Goal: Information Seeking & Learning: Learn about a topic

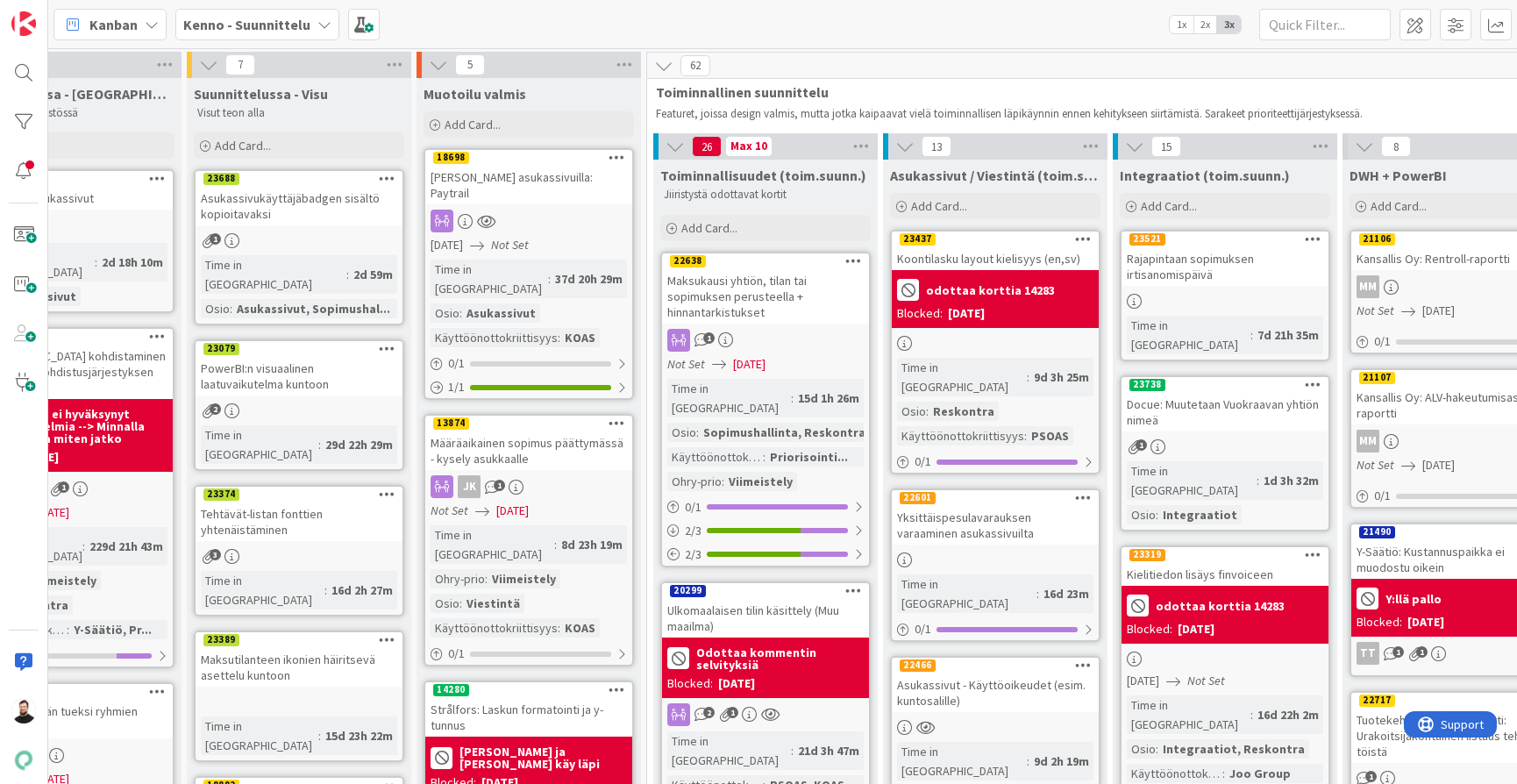
scroll to position [1, 317]
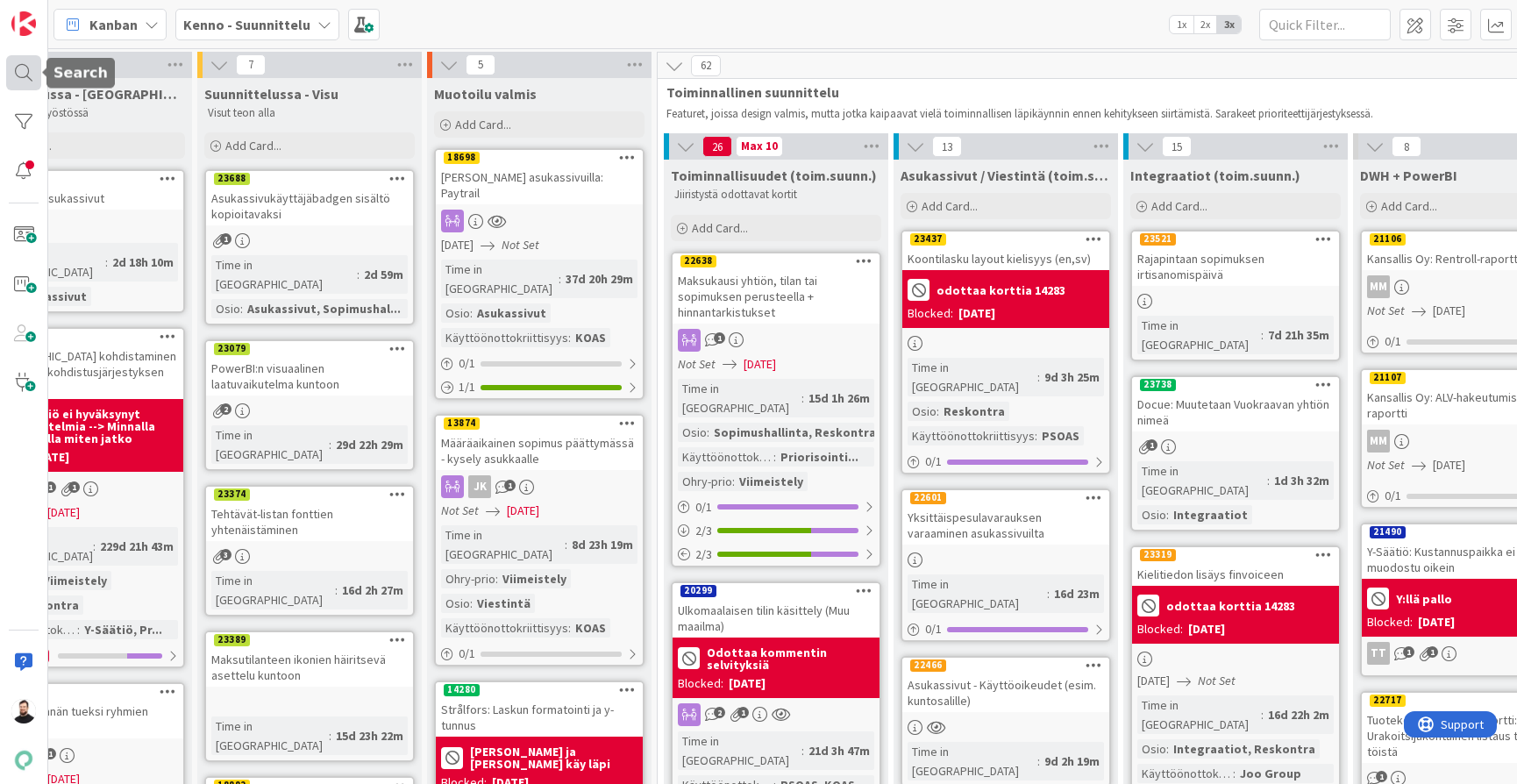
click at [23, 63] on div at bounding box center [23, 72] width 35 height 35
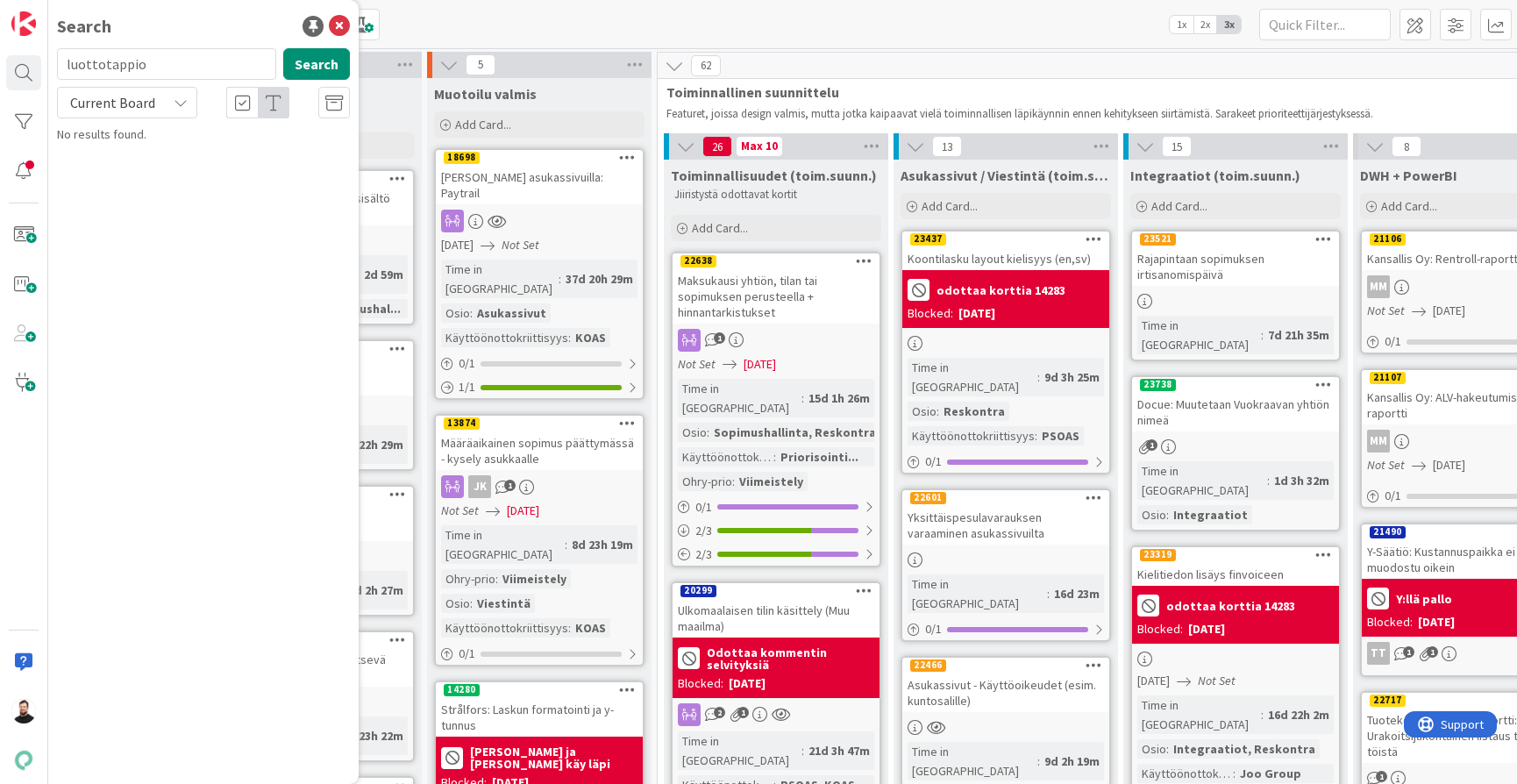
click at [144, 112] on span "Current Board" at bounding box center [112, 102] width 91 height 25
click at [149, 167] on span "All Boards" at bounding box center [158, 175] width 182 height 26
click at [157, 62] on input "luottotappio" at bounding box center [166, 64] width 219 height 32
click at [163, 68] on input "luottotappio" at bounding box center [166, 64] width 219 height 32
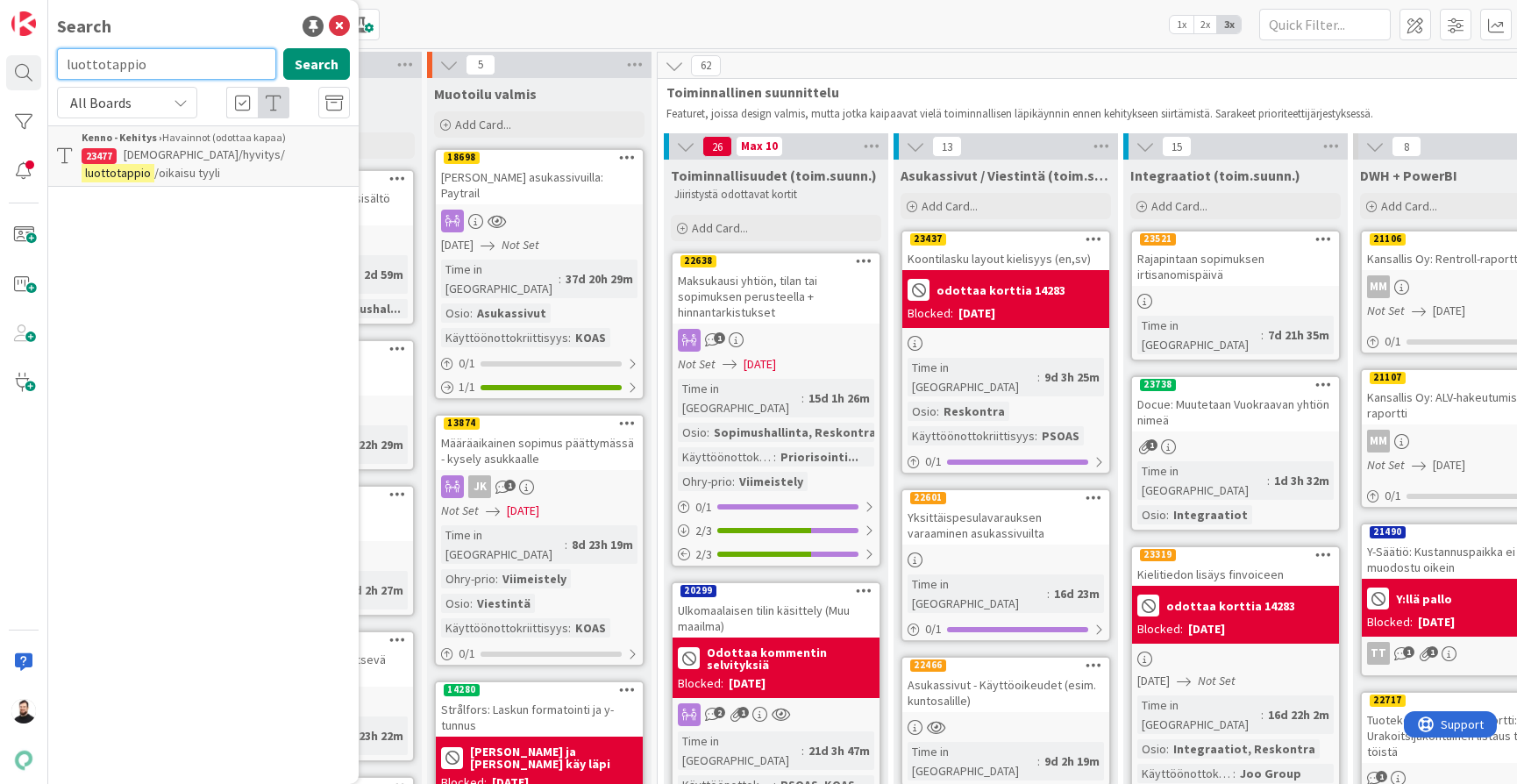
click at [163, 68] on input "luottotappio" at bounding box center [166, 64] width 219 height 32
type input "oikaisu"
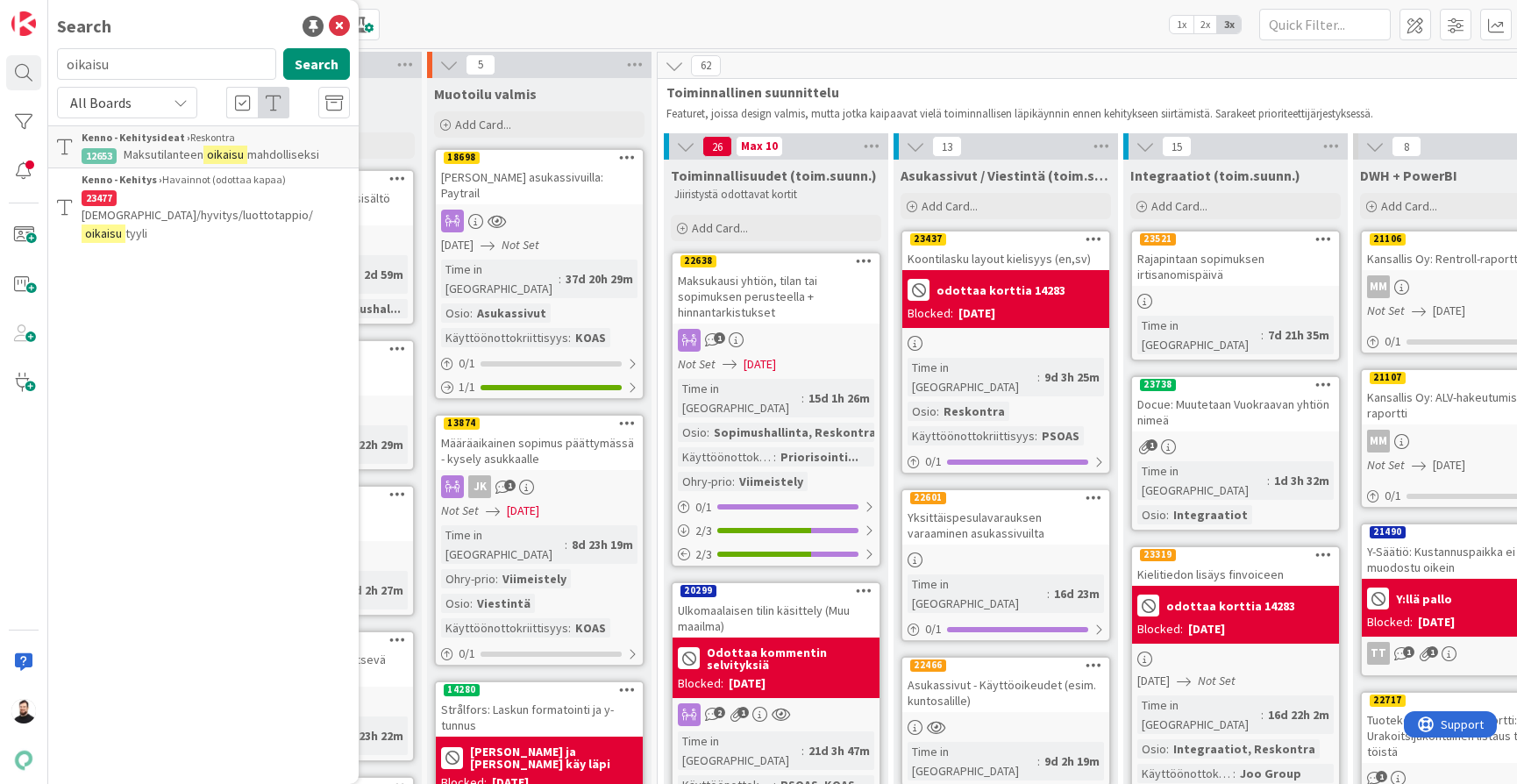
click at [145, 103] on span "All Boards" at bounding box center [112, 102] width 91 height 25
click at [126, 175] on span "All Boards" at bounding box center [158, 175] width 182 height 26
click at [226, 207] on span "Alennus/hyvitys/luottotappio/" at bounding box center [198, 215] width 232 height 16
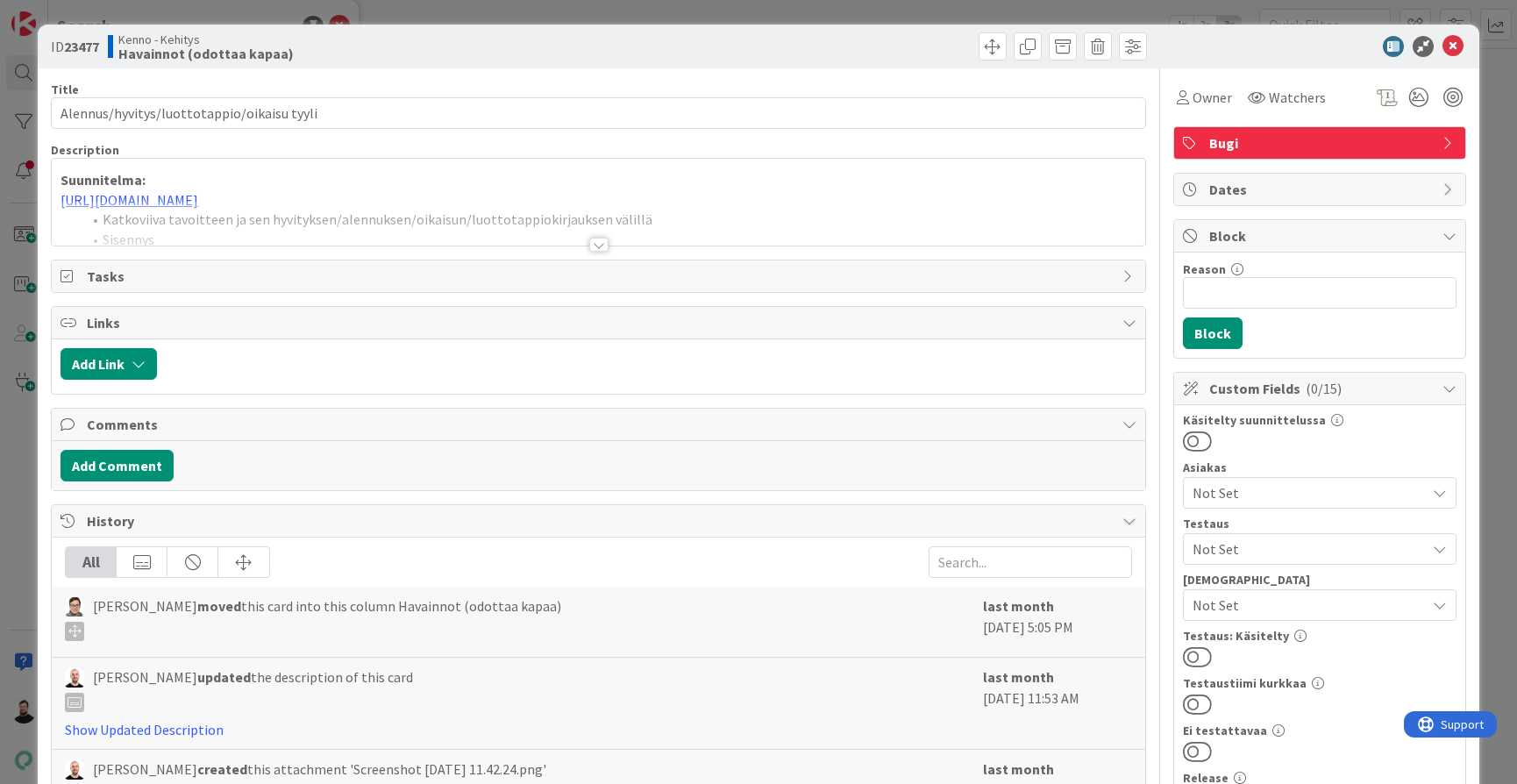
click at [604, 248] on div at bounding box center [598, 245] width 19 height 14
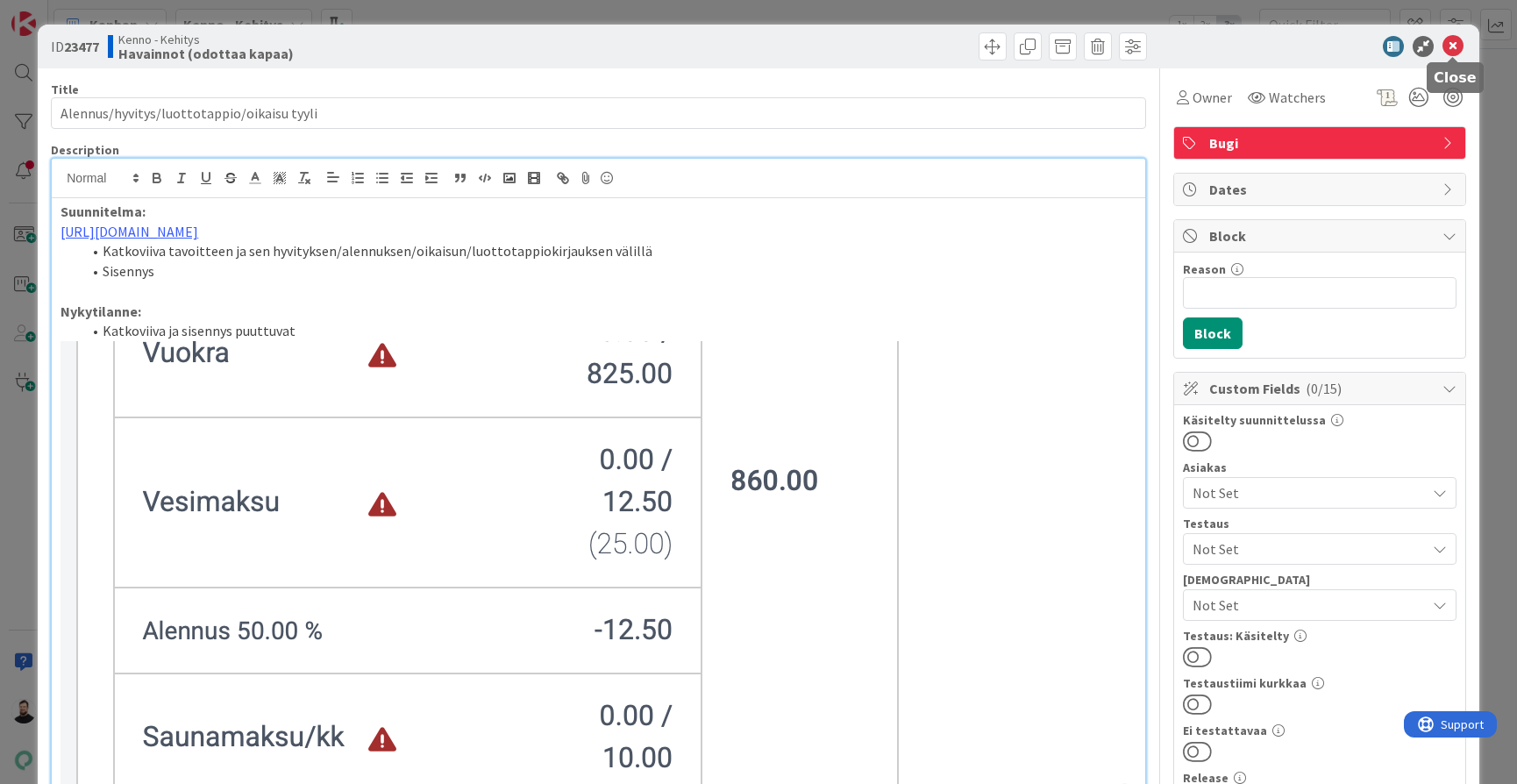
click at [1459, 45] on icon at bounding box center [1453, 46] width 21 height 21
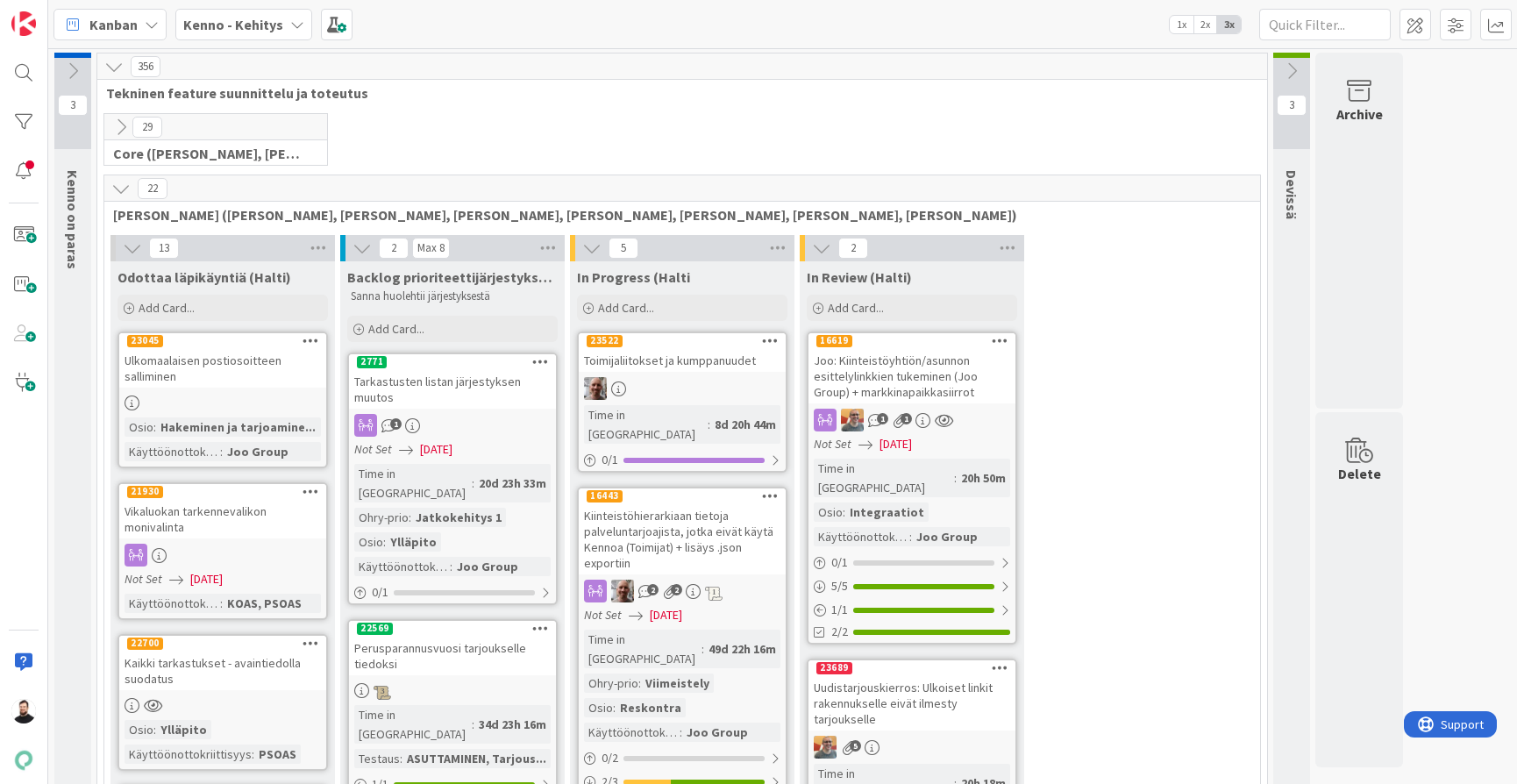
click at [246, 17] on b "Kenno - Kehitys" at bounding box center [233, 25] width 100 height 18
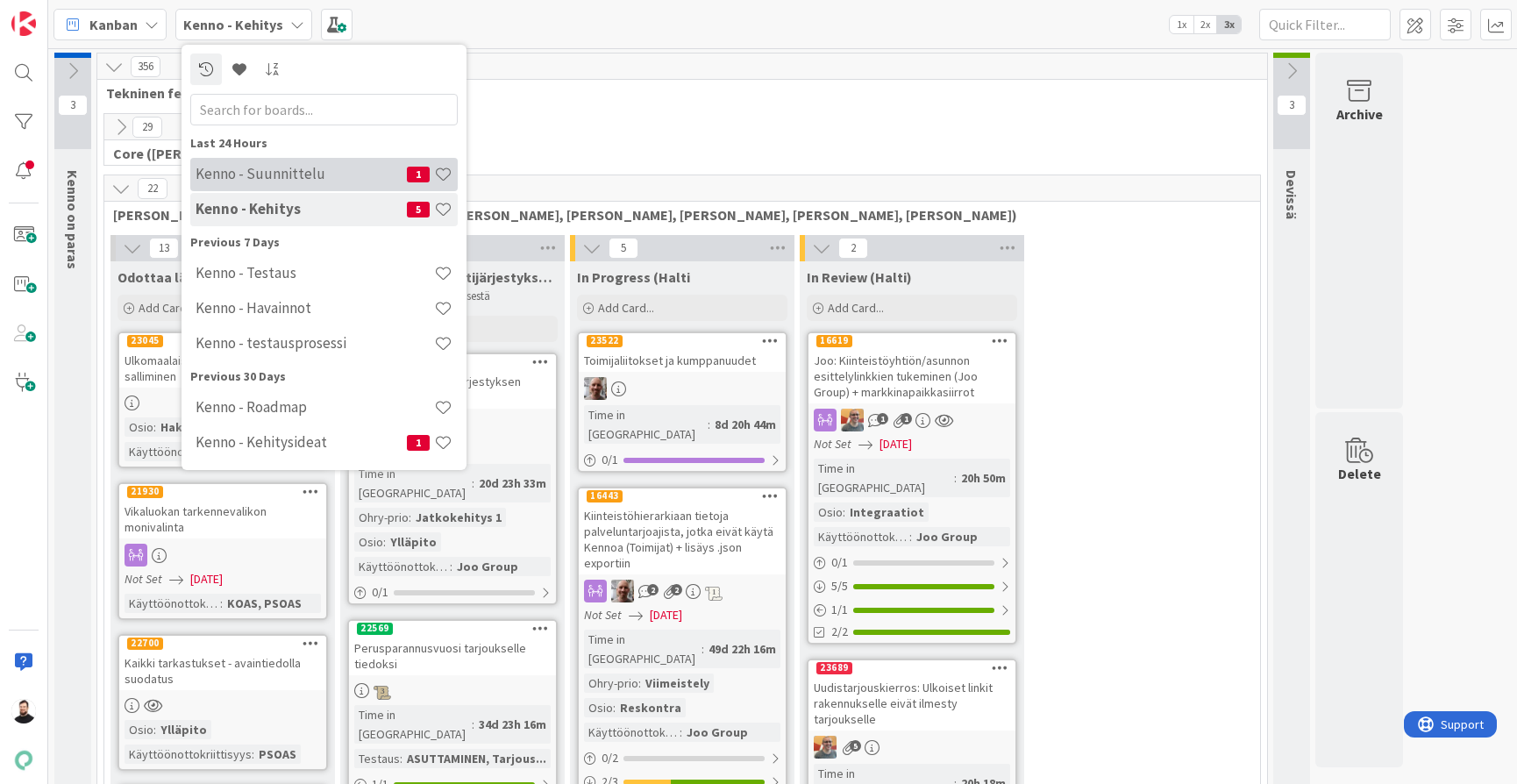
click at [291, 179] on h4 "Kenno - Suunnittelu" at bounding box center [301, 174] width 211 height 18
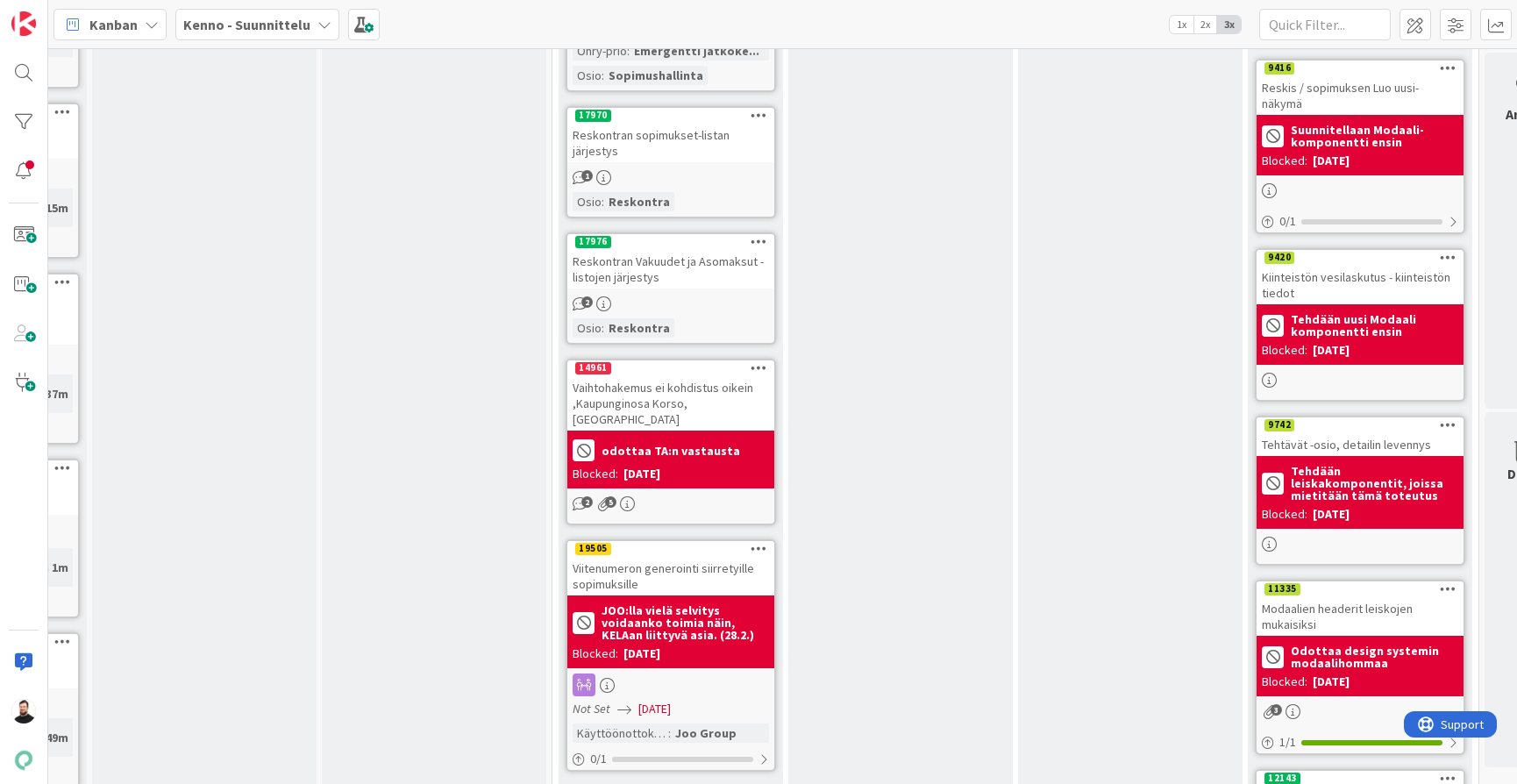
scroll to position [1485, 2044]
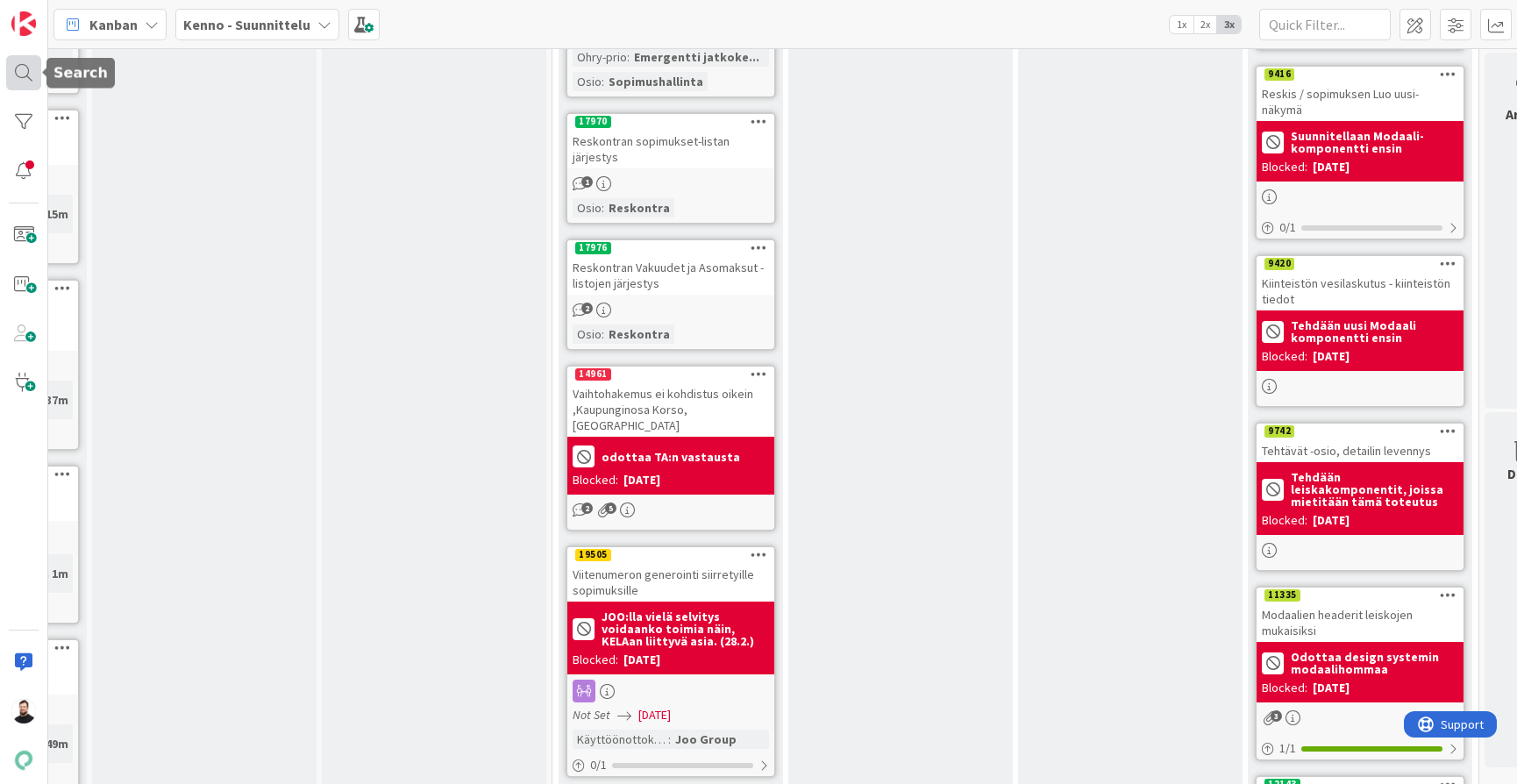
click at [18, 82] on div at bounding box center [23, 72] width 35 height 35
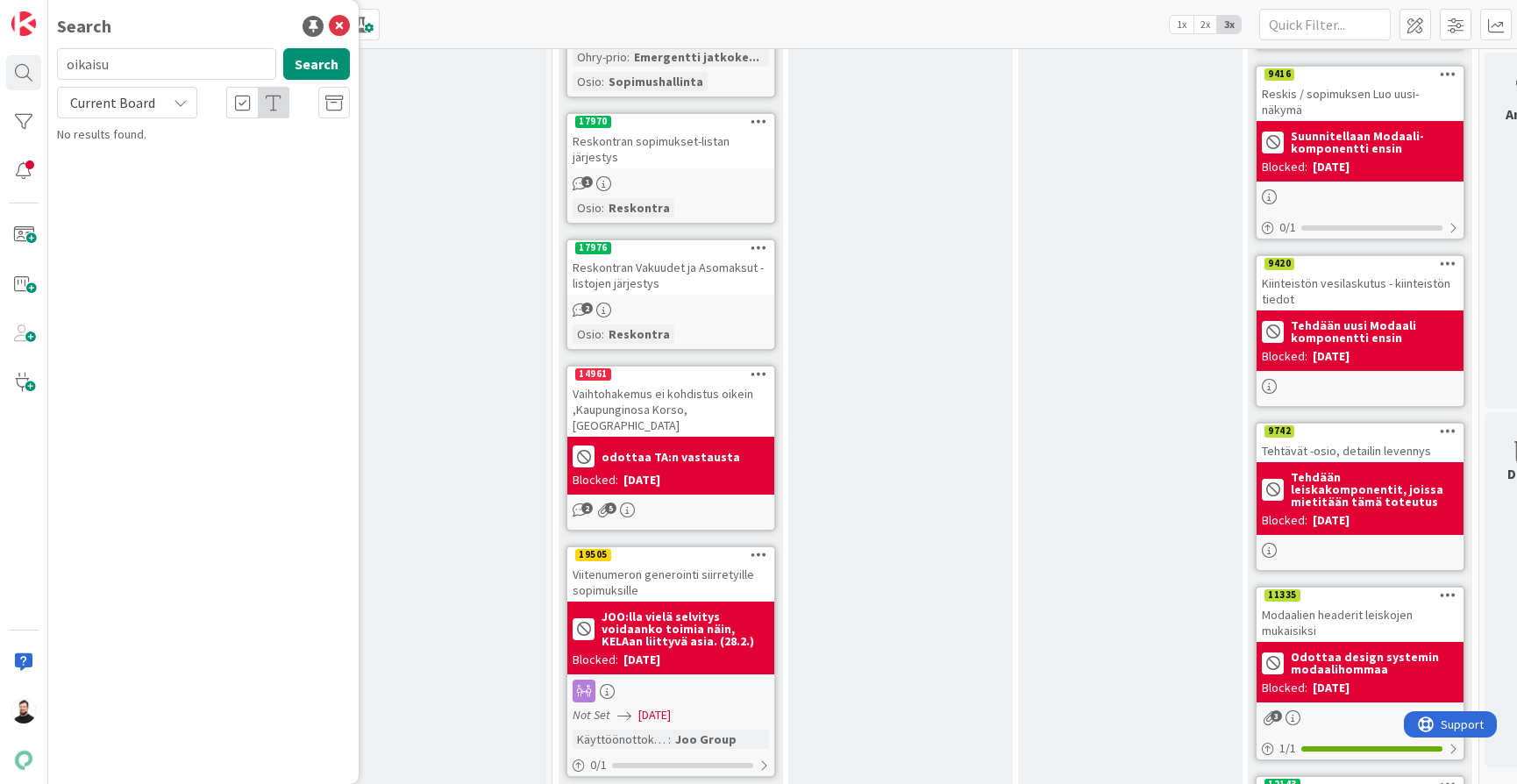
click at [150, 105] on span "Current Board" at bounding box center [112, 103] width 85 height 18
click at [124, 173] on span "All Boards" at bounding box center [158, 175] width 182 height 26
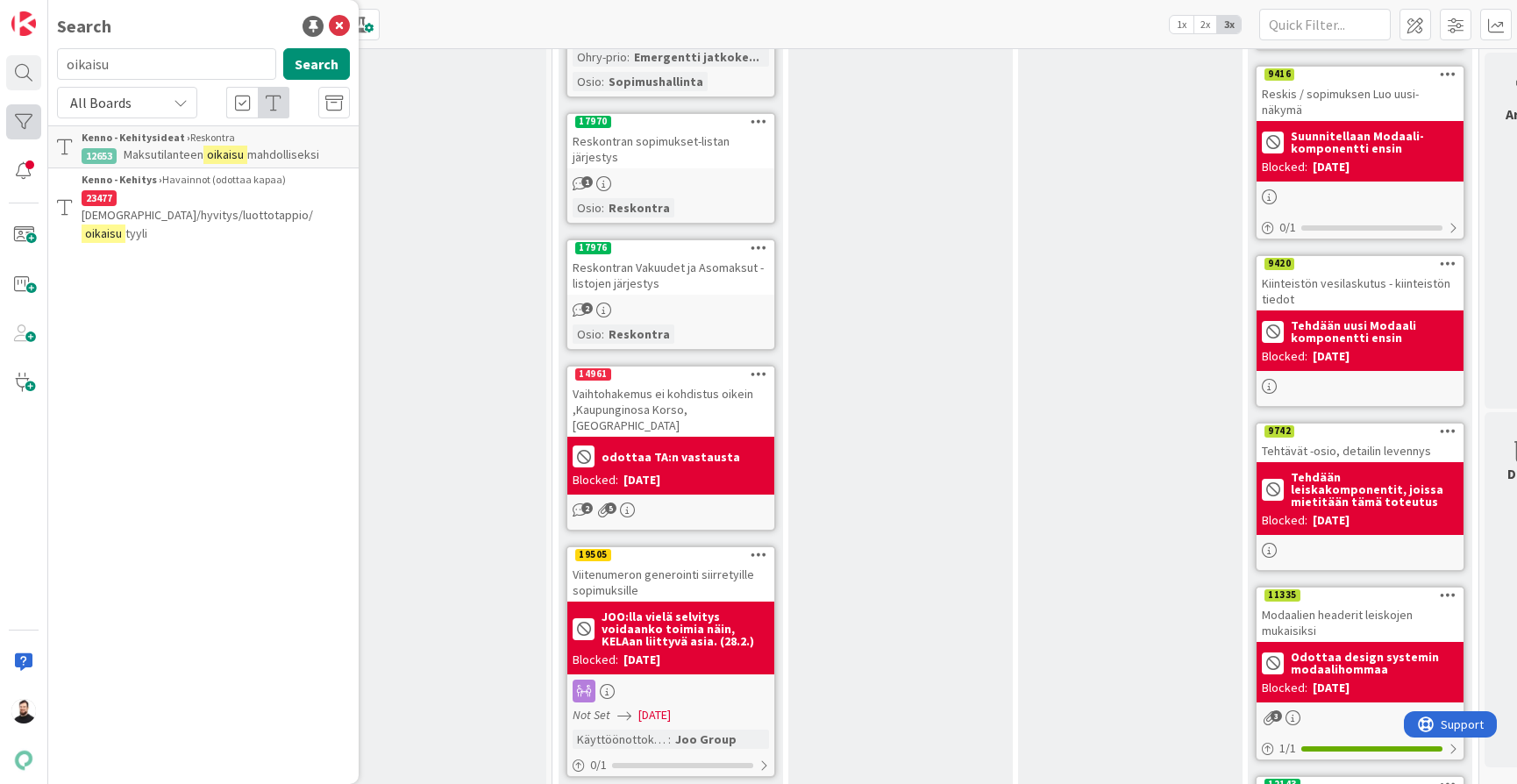
click at [11, 113] on div at bounding box center [23, 121] width 35 height 35
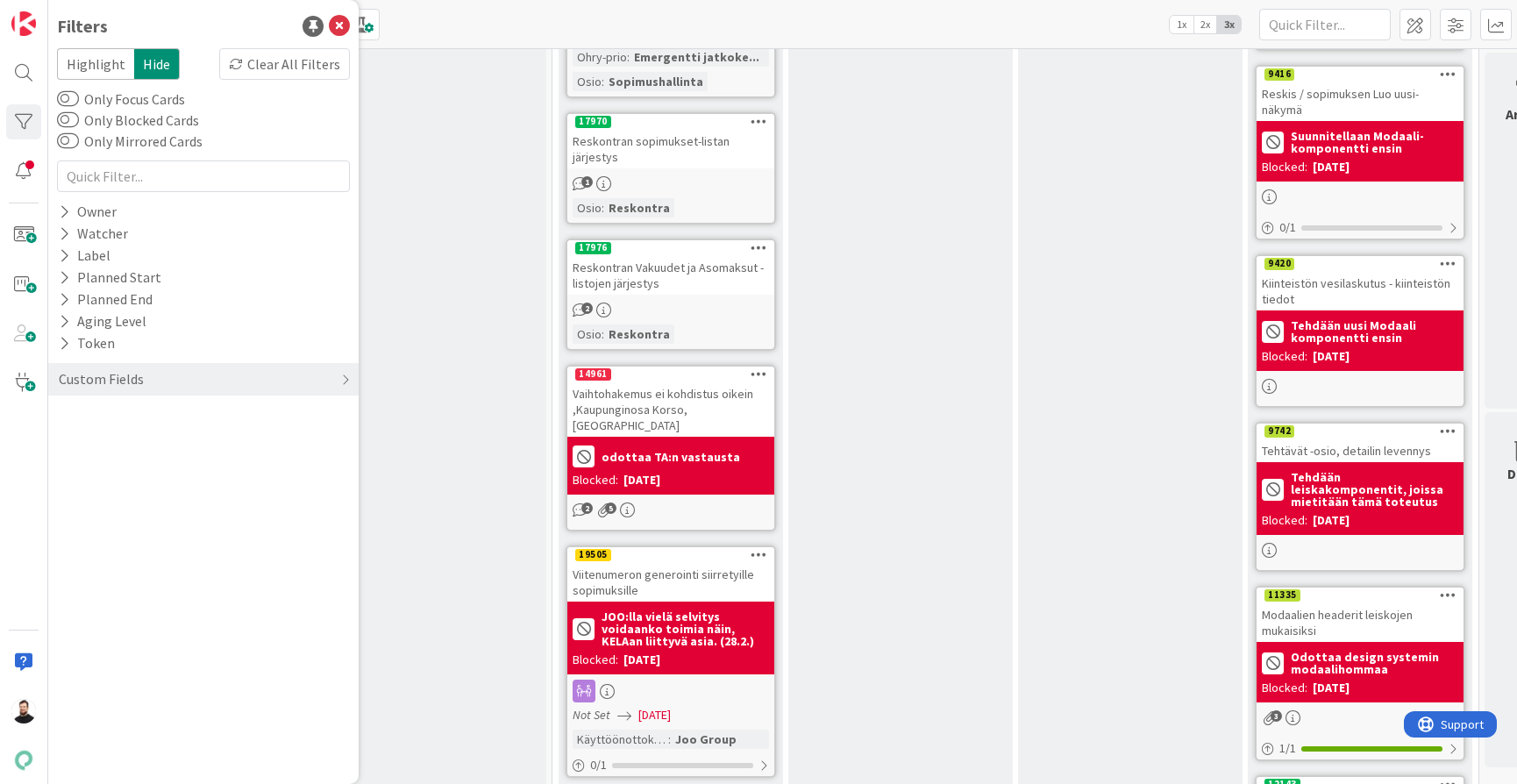
click at [286, 45] on div "Filters Highlight Hide Clear All Filters Only Focus Cards Only Blocked Cards On…" at bounding box center [203, 392] width 310 height 784
click at [286, 56] on div "Clear All Filters" at bounding box center [284, 64] width 131 height 32
click at [25, 160] on div at bounding box center [23, 170] width 35 height 35
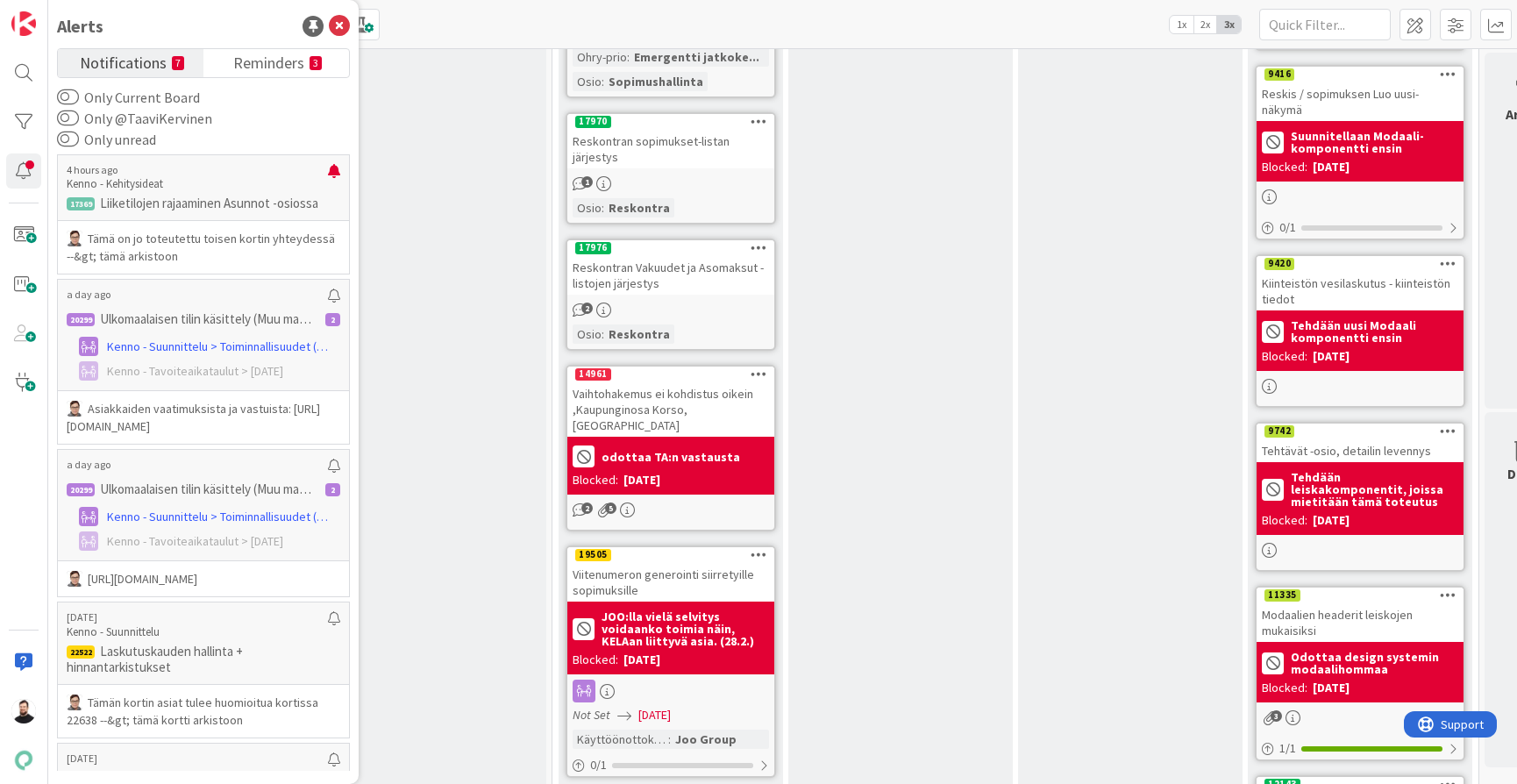
scroll to position [0, 0]
click at [116, 63] on span "Notifications" at bounding box center [123, 61] width 87 height 25
click at [258, 79] on div "Notifications 7 Reminders 3 Only Current Board Only @TaaviKervinen Only unread …" at bounding box center [203, 409] width 293 height 723
click at [258, 64] on span "Reminders" at bounding box center [268, 61] width 71 height 25
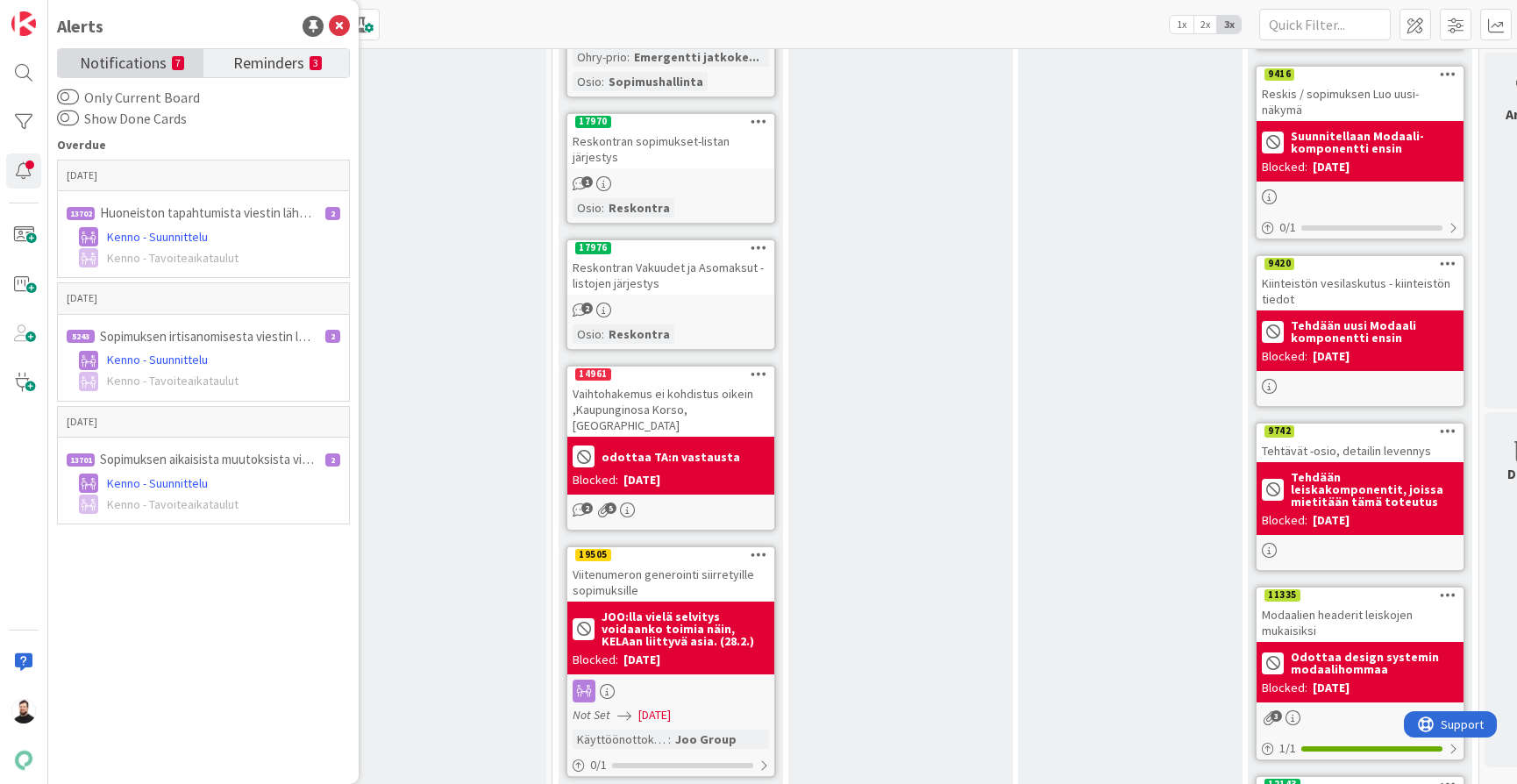
click at [137, 57] on span "Notifications" at bounding box center [123, 61] width 87 height 25
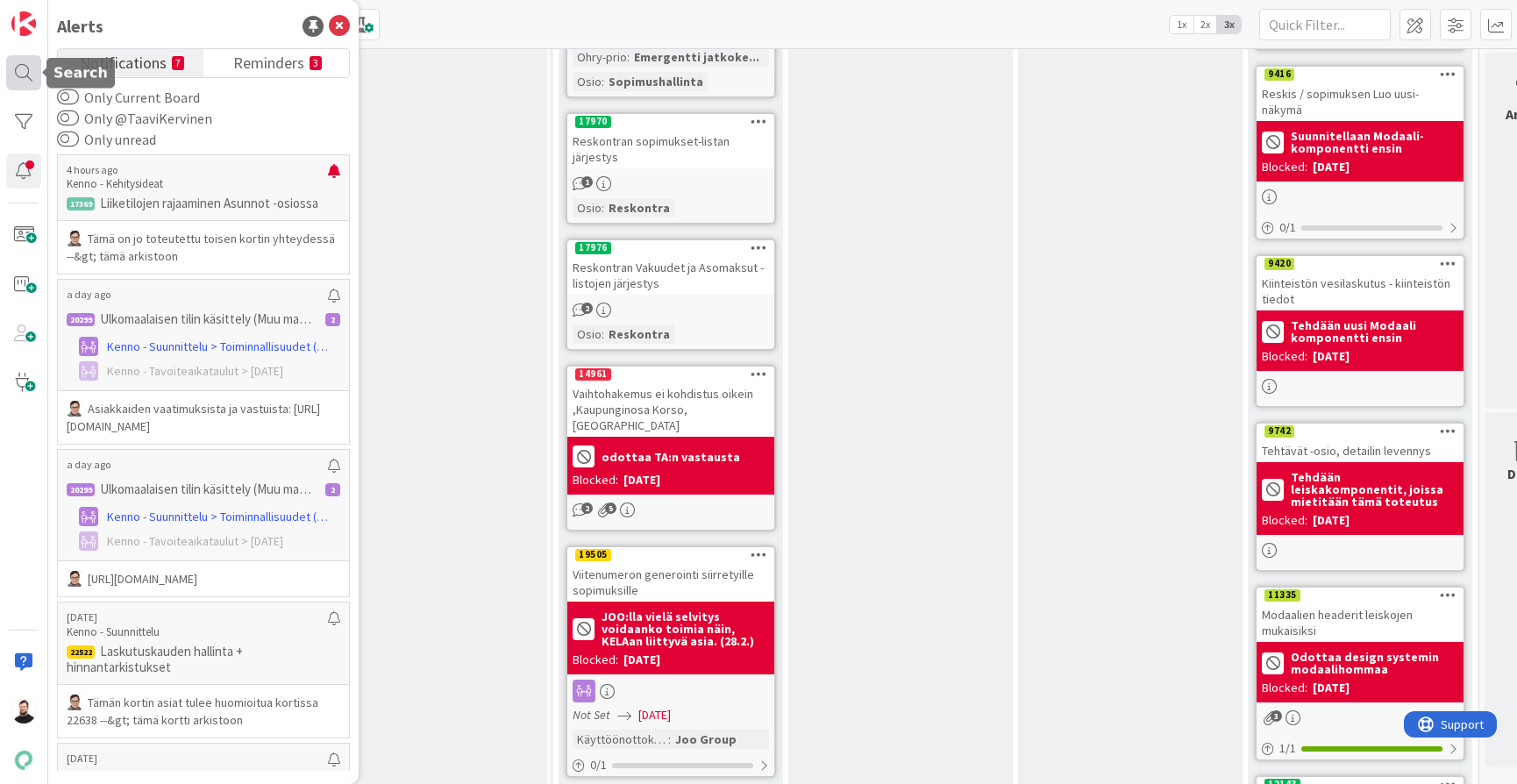
click at [25, 68] on div at bounding box center [23, 72] width 35 height 35
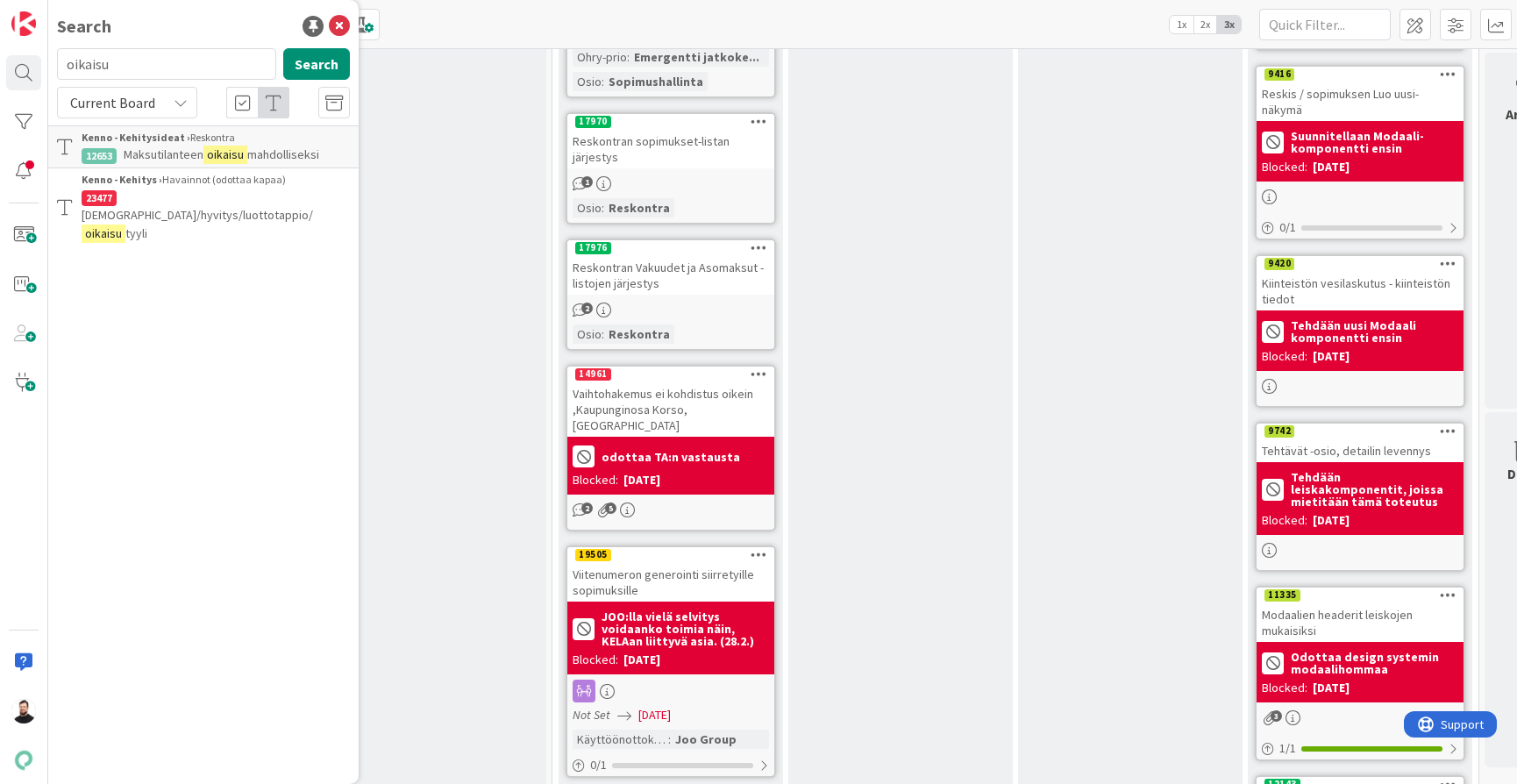
click at [144, 69] on input "oikaisu" at bounding box center [166, 64] width 219 height 32
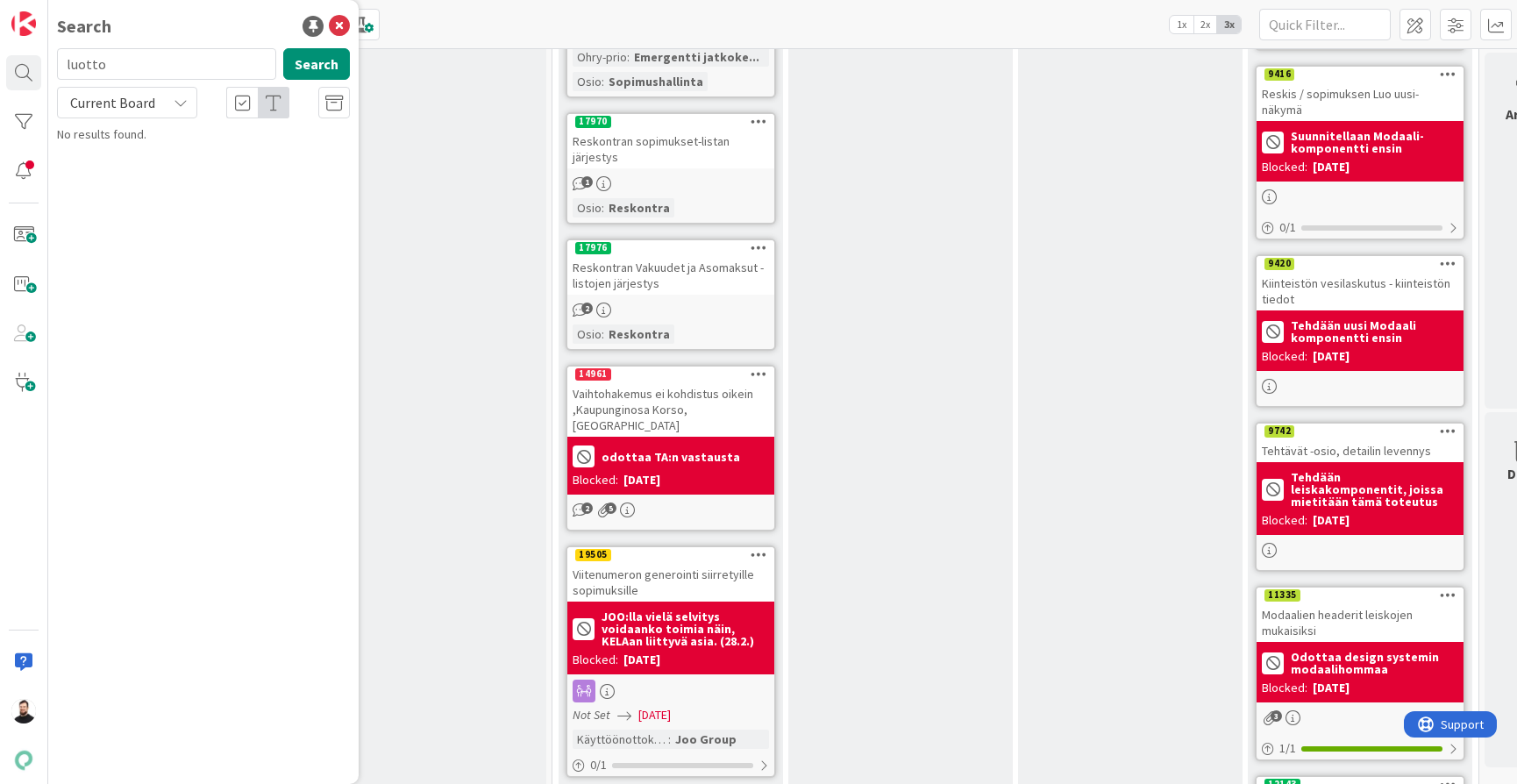
click at [133, 114] on span "Current Board" at bounding box center [112, 102] width 91 height 25
click at [130, 172] on span "All Boards" at bounding box center [158, 175] width 182 height 26
click at [319, 71] on button "Search" at bounding box center [316, 64] width 67 height 32
click at [171, 61] on input "luotto" at bounding box center [166, 64] width 219 height 32
type input "luottotappio"
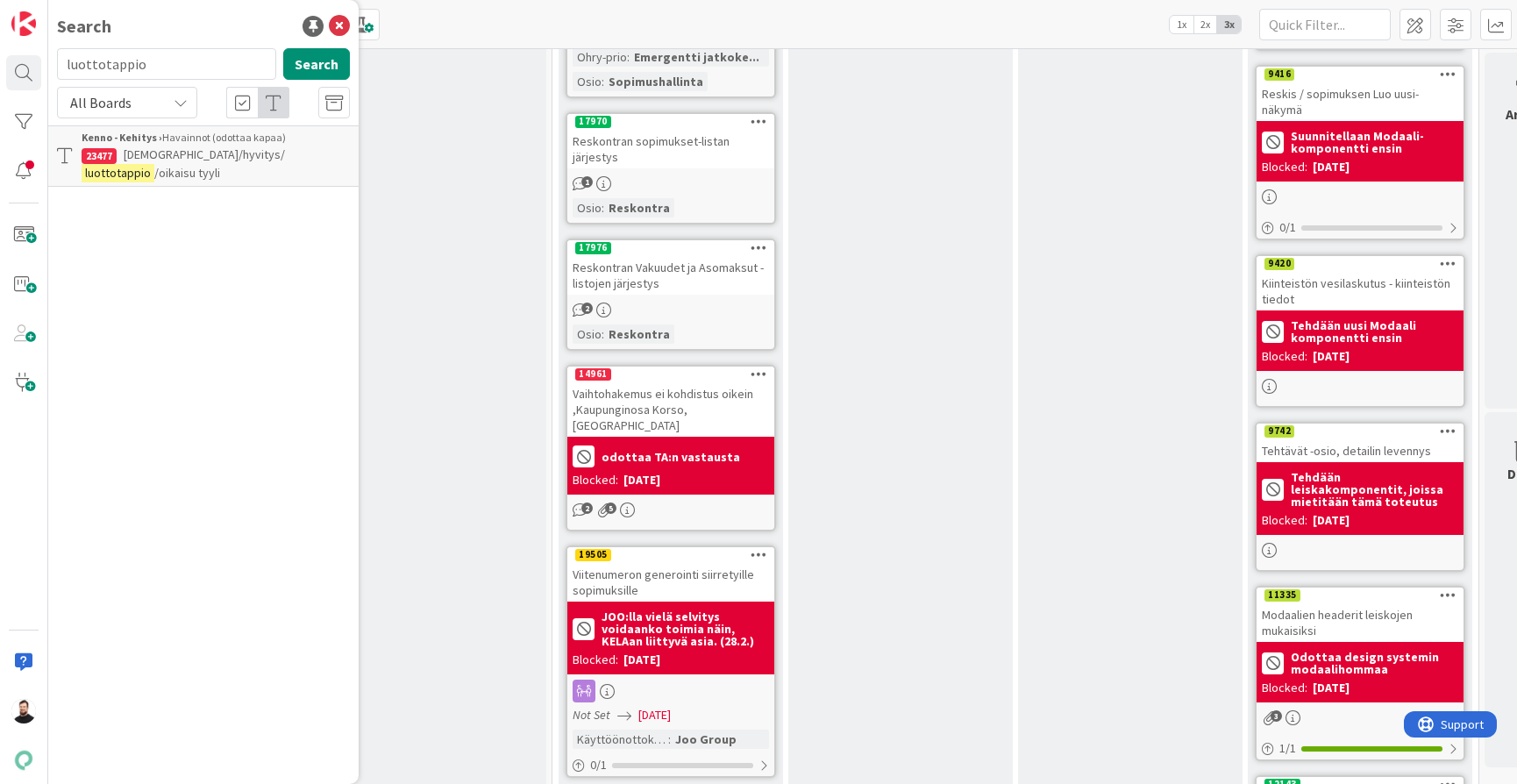
click at [134, 96] on span "All Boards" at bounding box center [112, 102] width 91 height 25
click at [120, 146] on span "Current Board" at bounding box center [158, 144] width 182 height 26
click at [322, 71] on button "Search" at bounding box center [316, 64] width 67 height 32
click at [142, 102] on span "Current Board" at bounding box center [112, 103] width 85 height 18
click at [113, 175] on span "All Boards" at bounding box center [158, 175] width 182 height 26
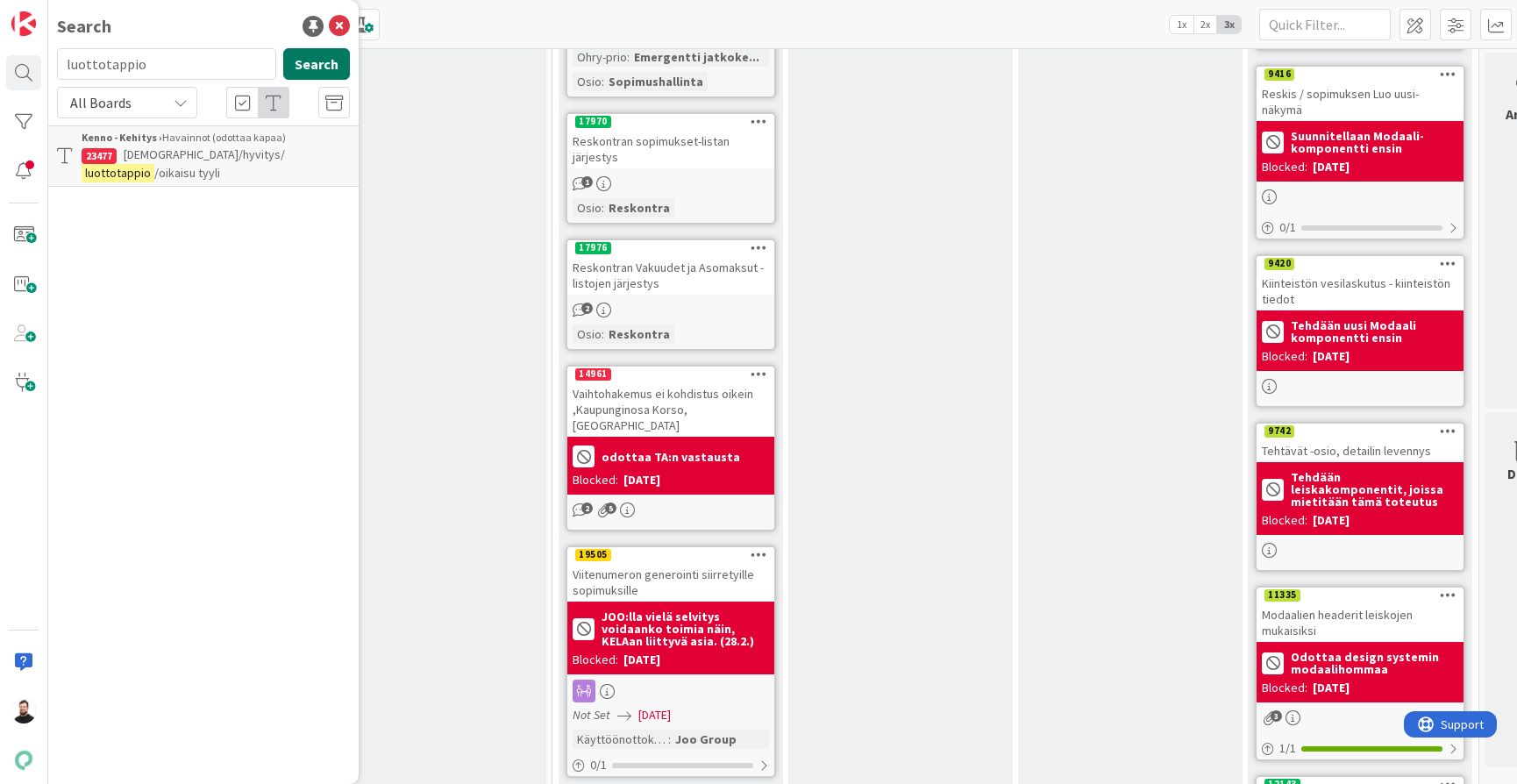
click at [308, 66] on button "Search" at bounding box center [316, 64] width 67 height 32
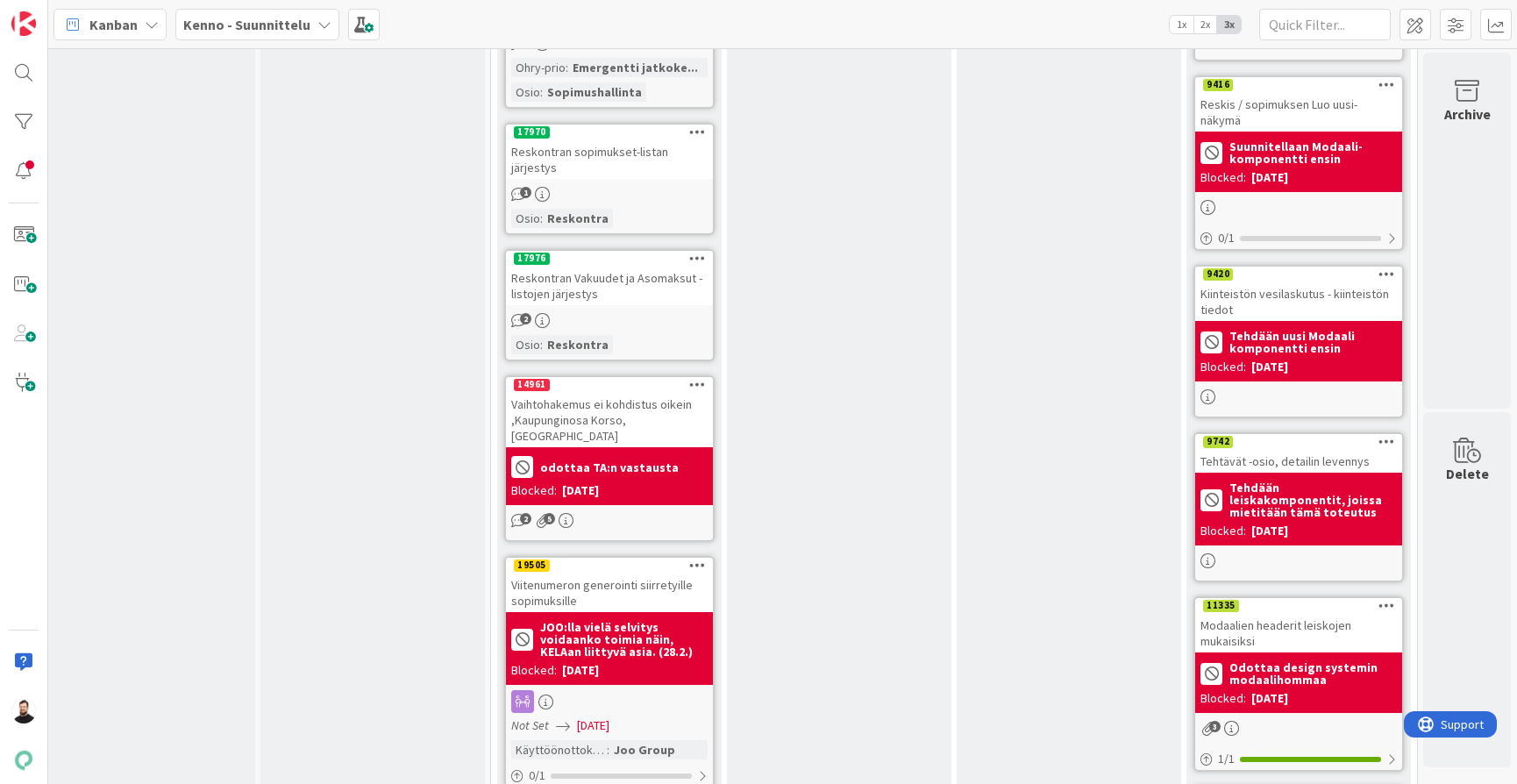
scroll to position [1474, 2105]
click at [1353, 93] on div "Reskis / sopimuksen Luo uusi-näkymä" at bounding box center [1298, 112] width 207 height 39
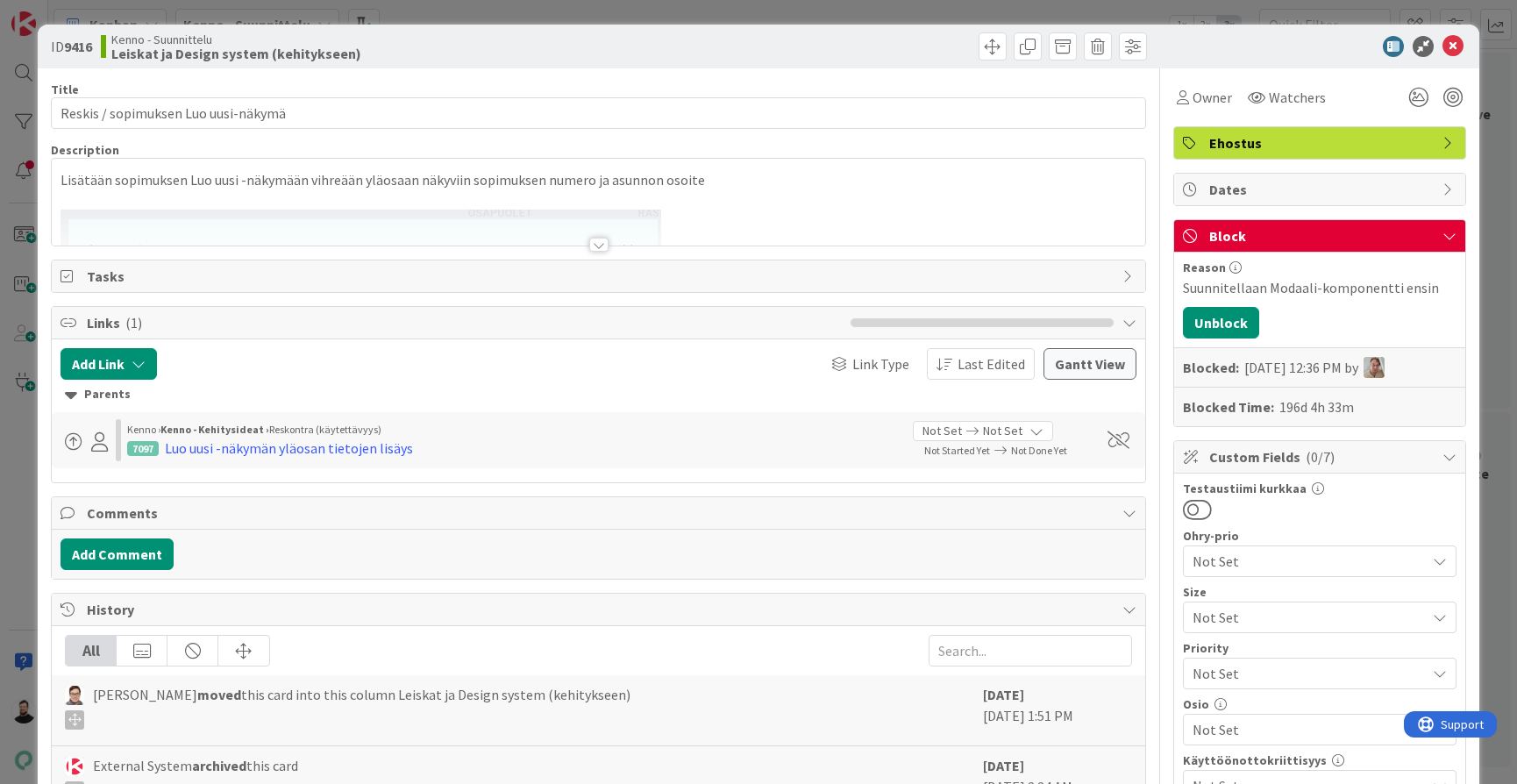
click at [595, 242] on div at bounding box center [598, 245] width 19 height 14
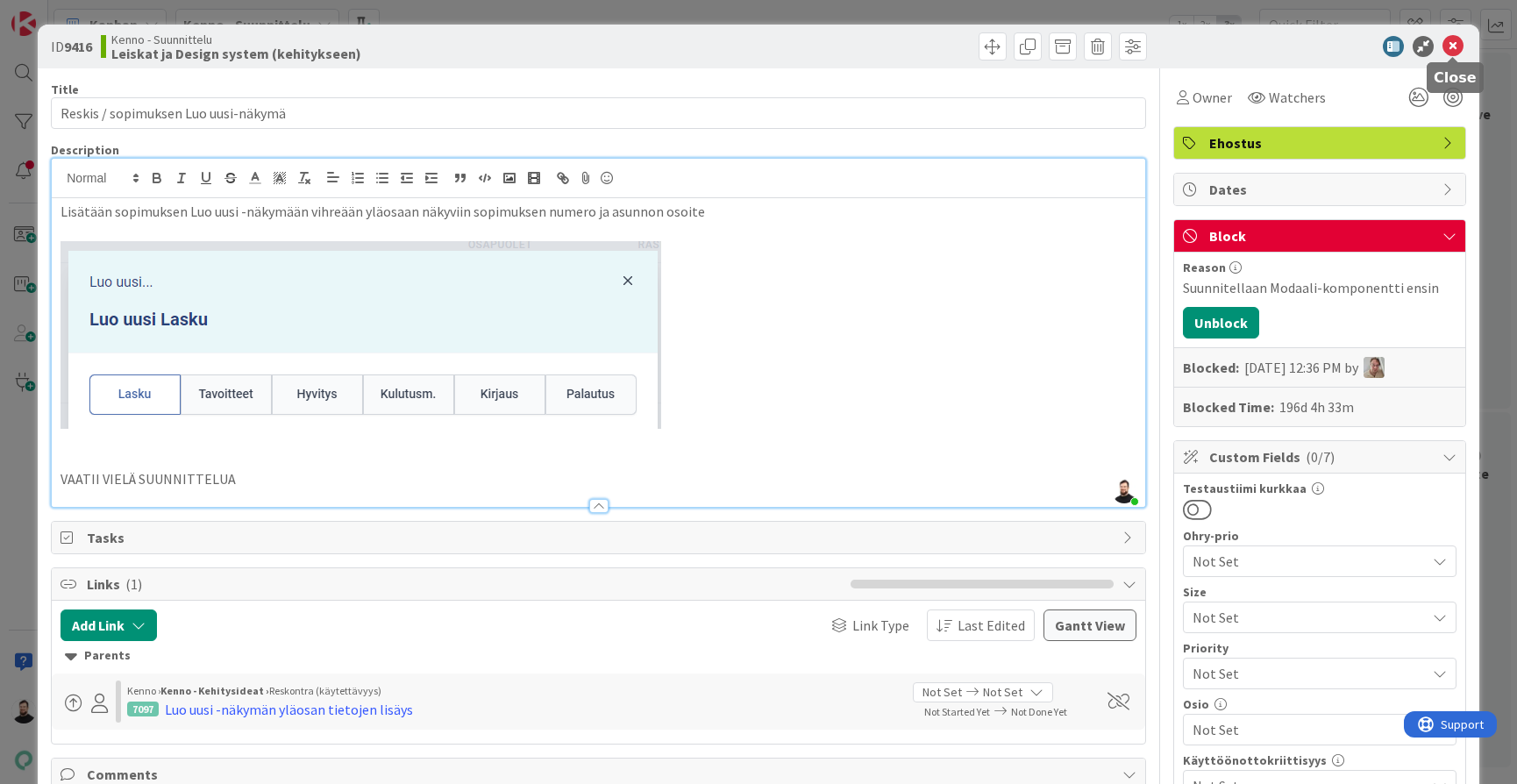
click at [1450, 40] on icon at bounding box center [1453, 46] width 21 height 21
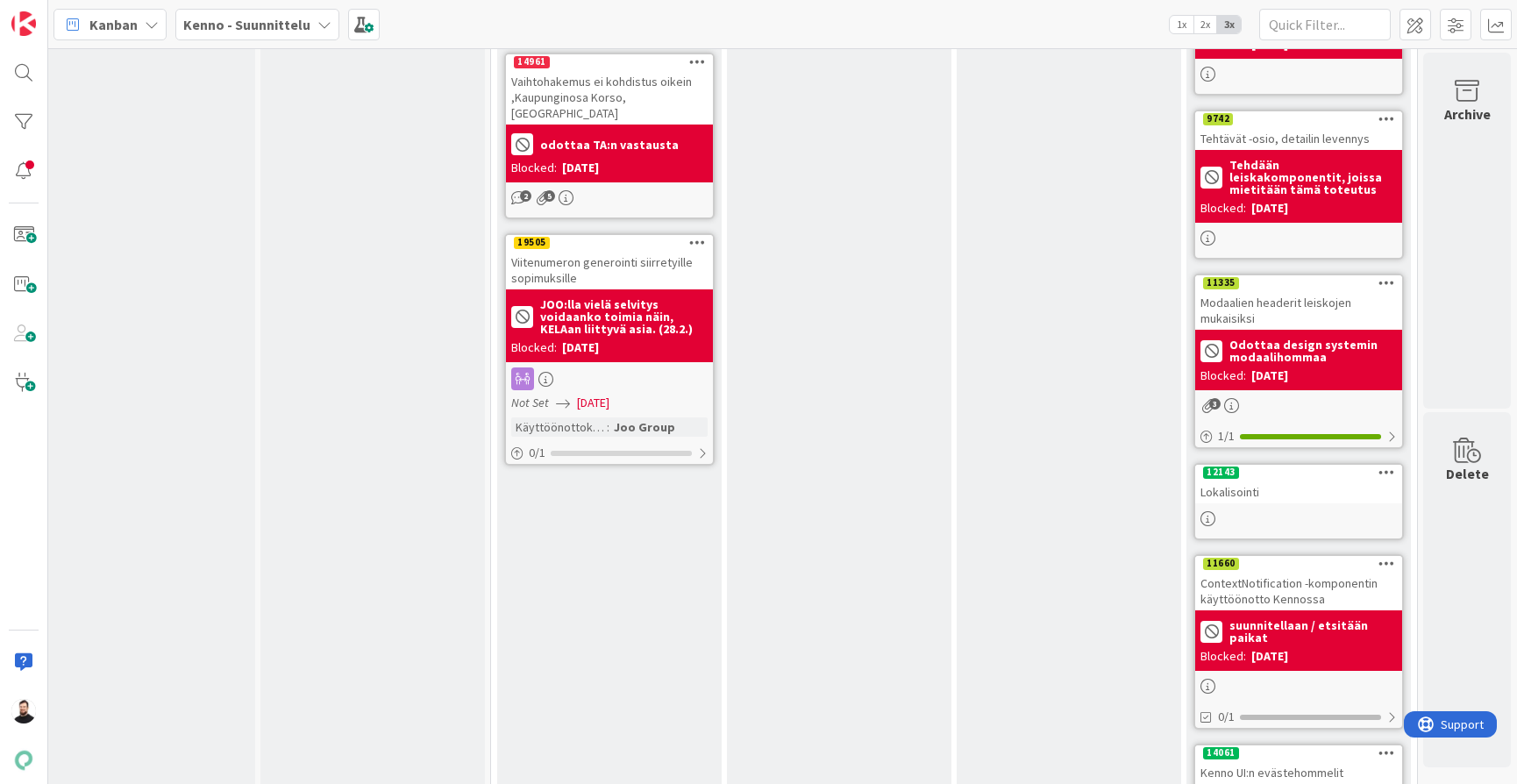
scroll to position [1779, 2105]
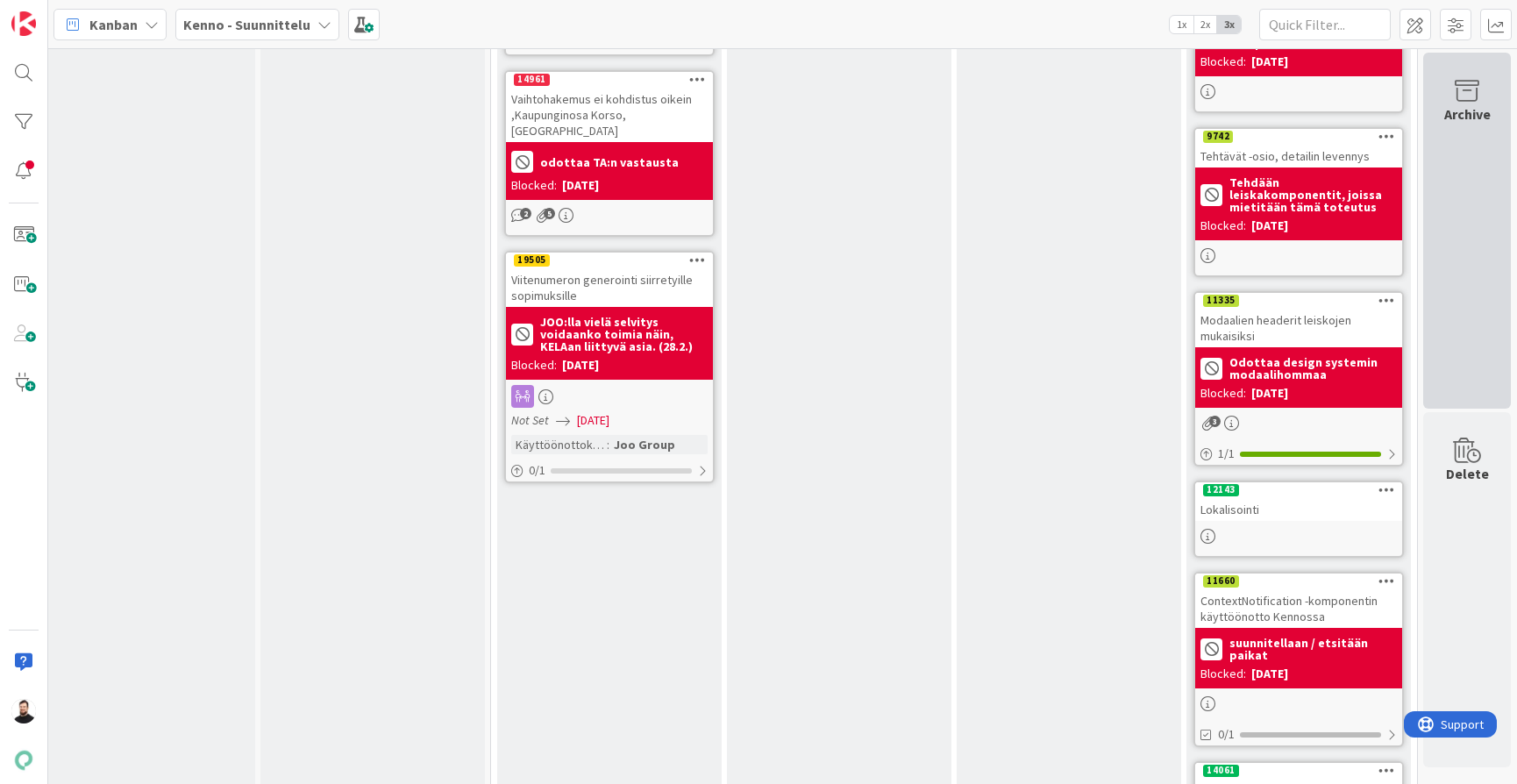
click at [1485, 97] on icon at bounding box center [1467, 91] width 67 height 25
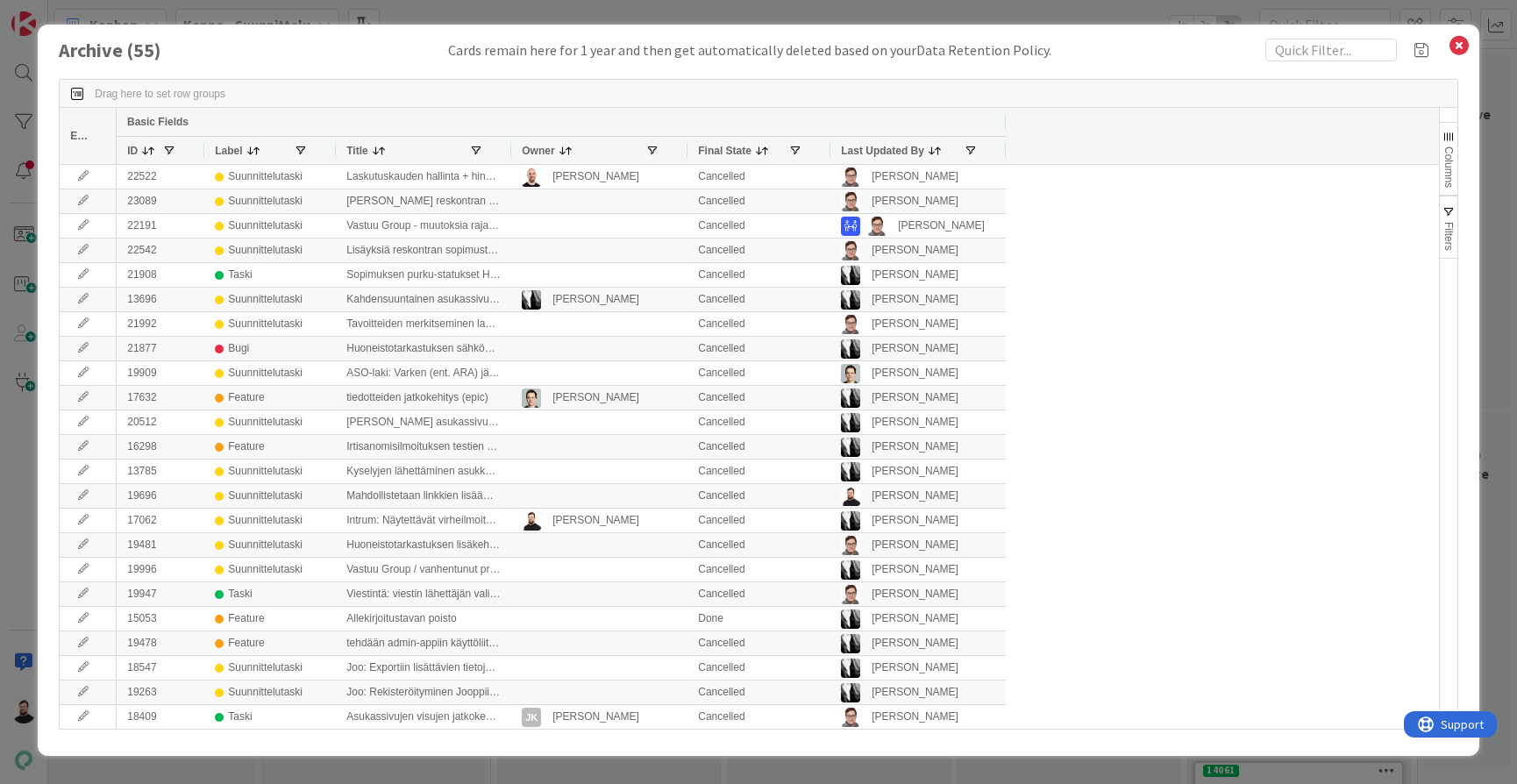
click at [139, 148] on span at bounding box center [147, 151] width 18 height 14
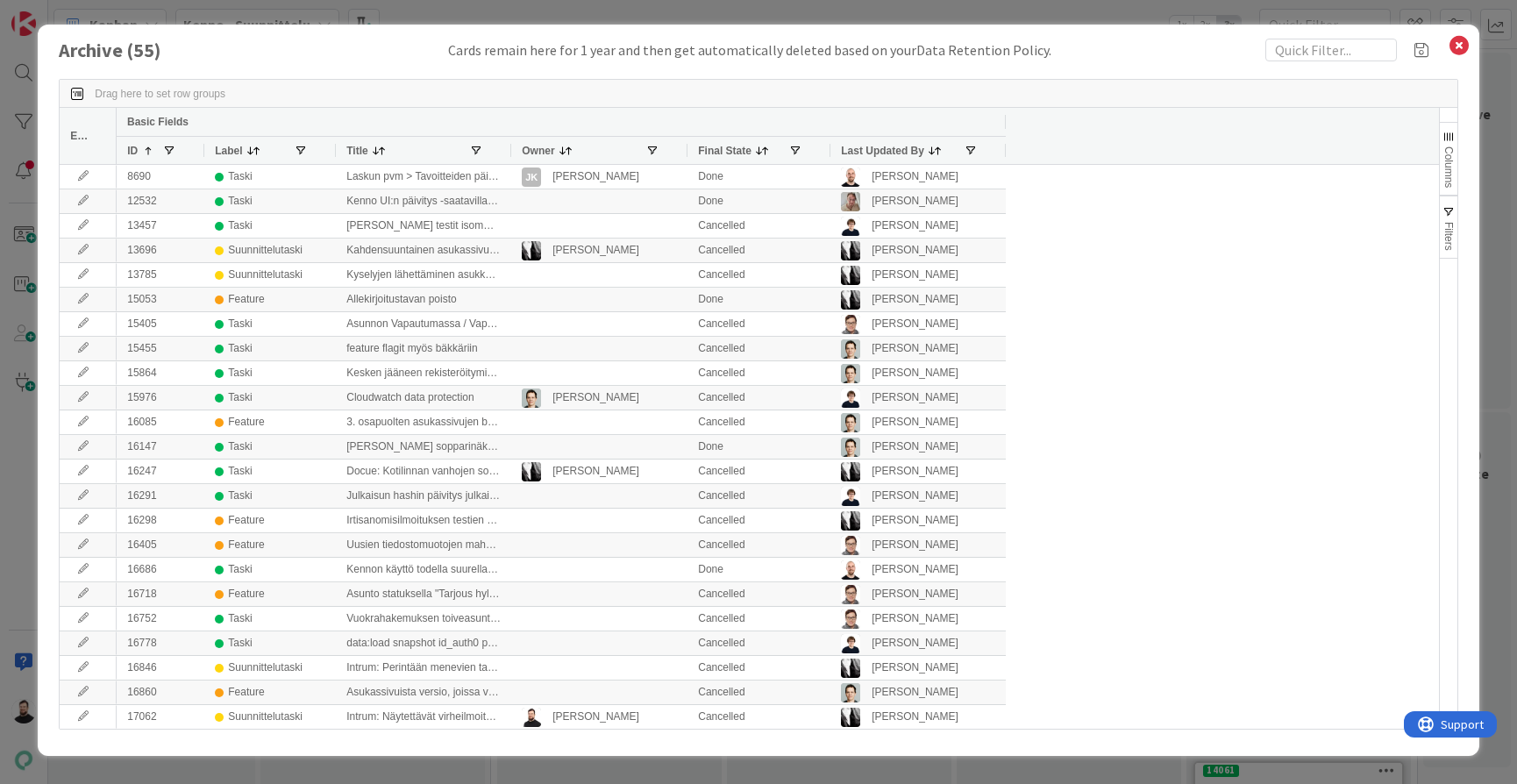
click at [134, 150] on span "ID" at bounding box center [132, 151] width 11 height 12
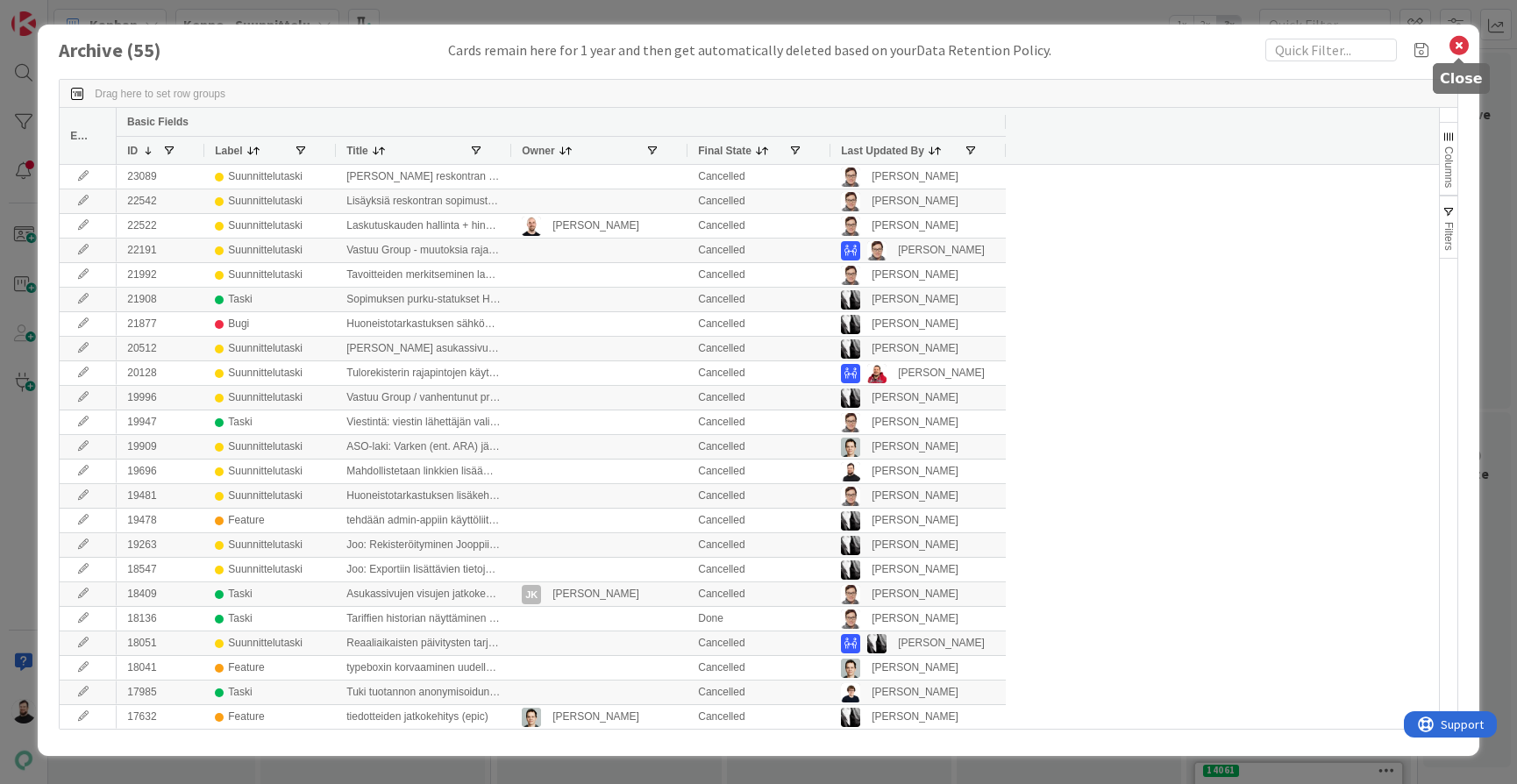
click at [1457, 47] on icon at bounding box center [1459, 45] width 23 height 25
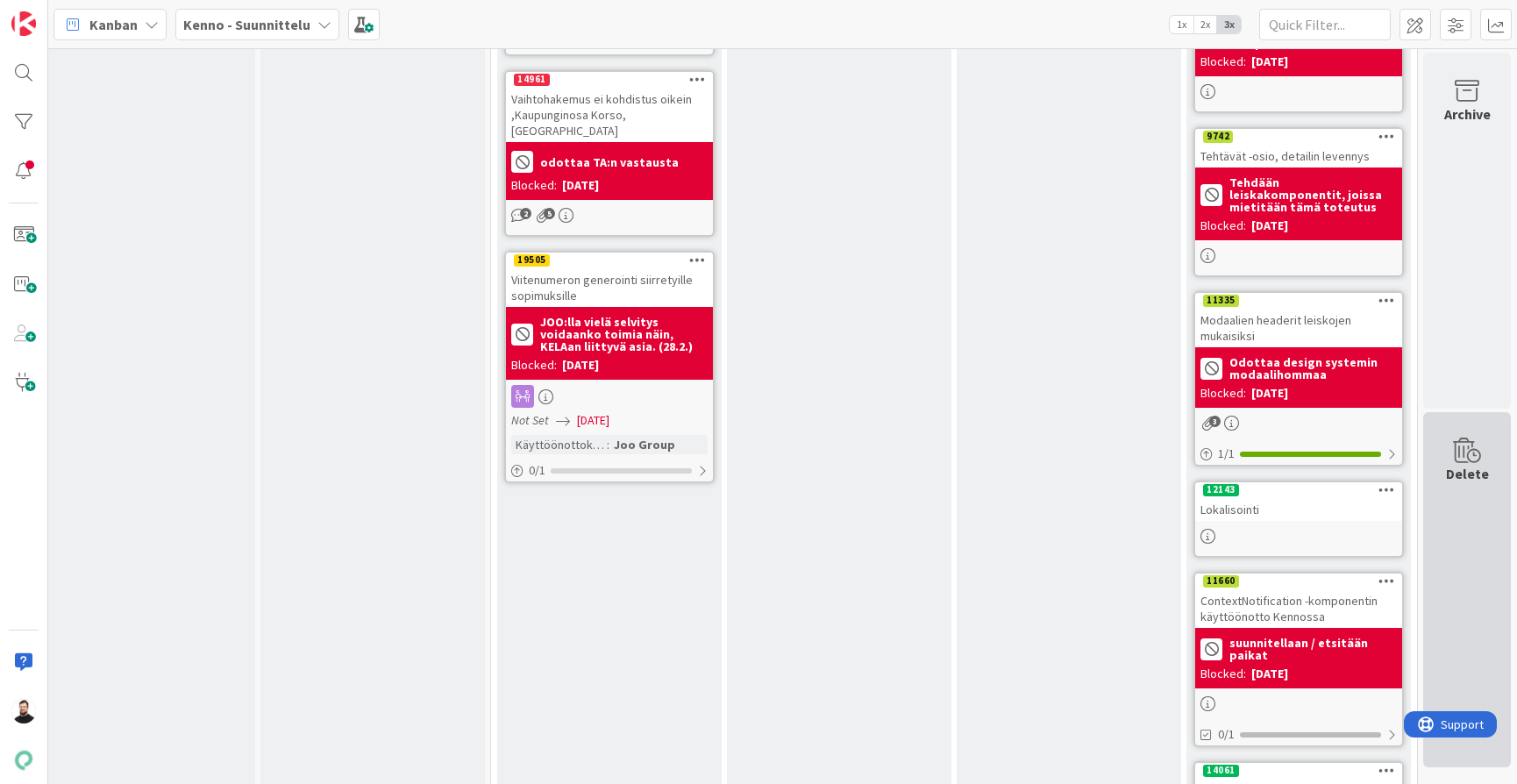
click at [1482, 495] on div "Delete" at bounding box center [1467, 590] width 88 height 356
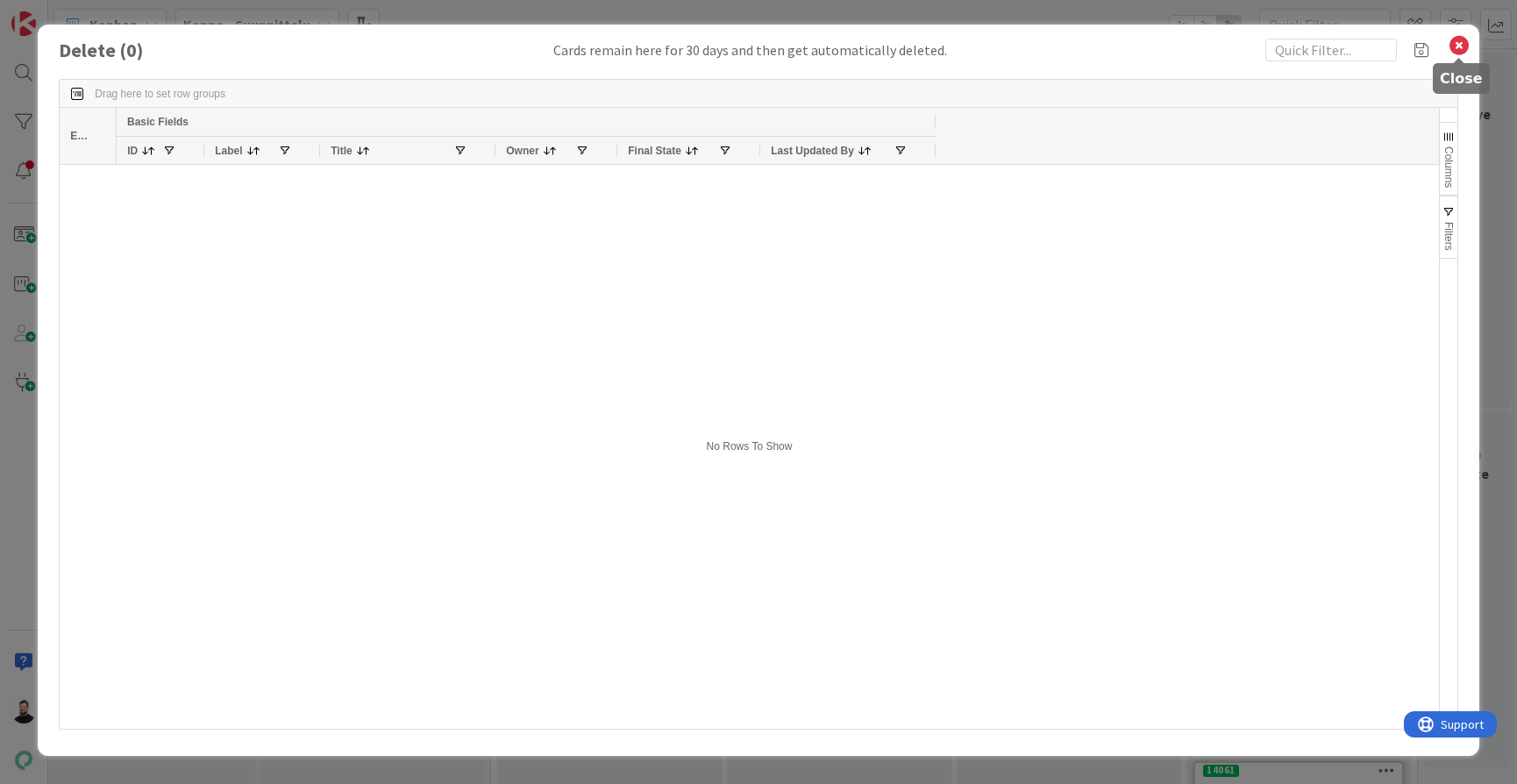
click at [1456, 48] on icon at bounding box center [1459, 45] width 23 height 25
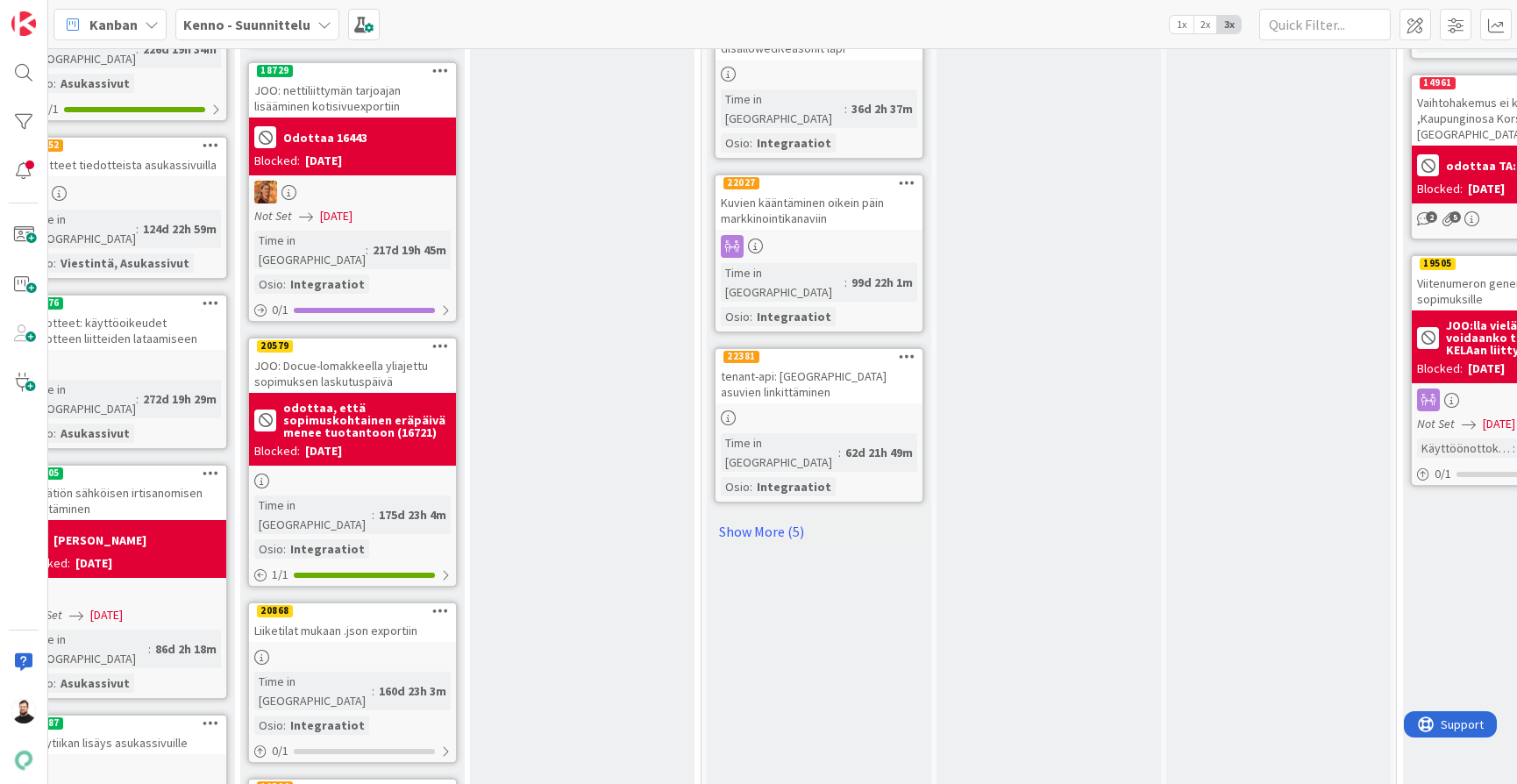
scroll to position [1777, 1200]
click at [782, 517] on link "Show More (5)" at bounding box center [819, 531] width 210 height 28
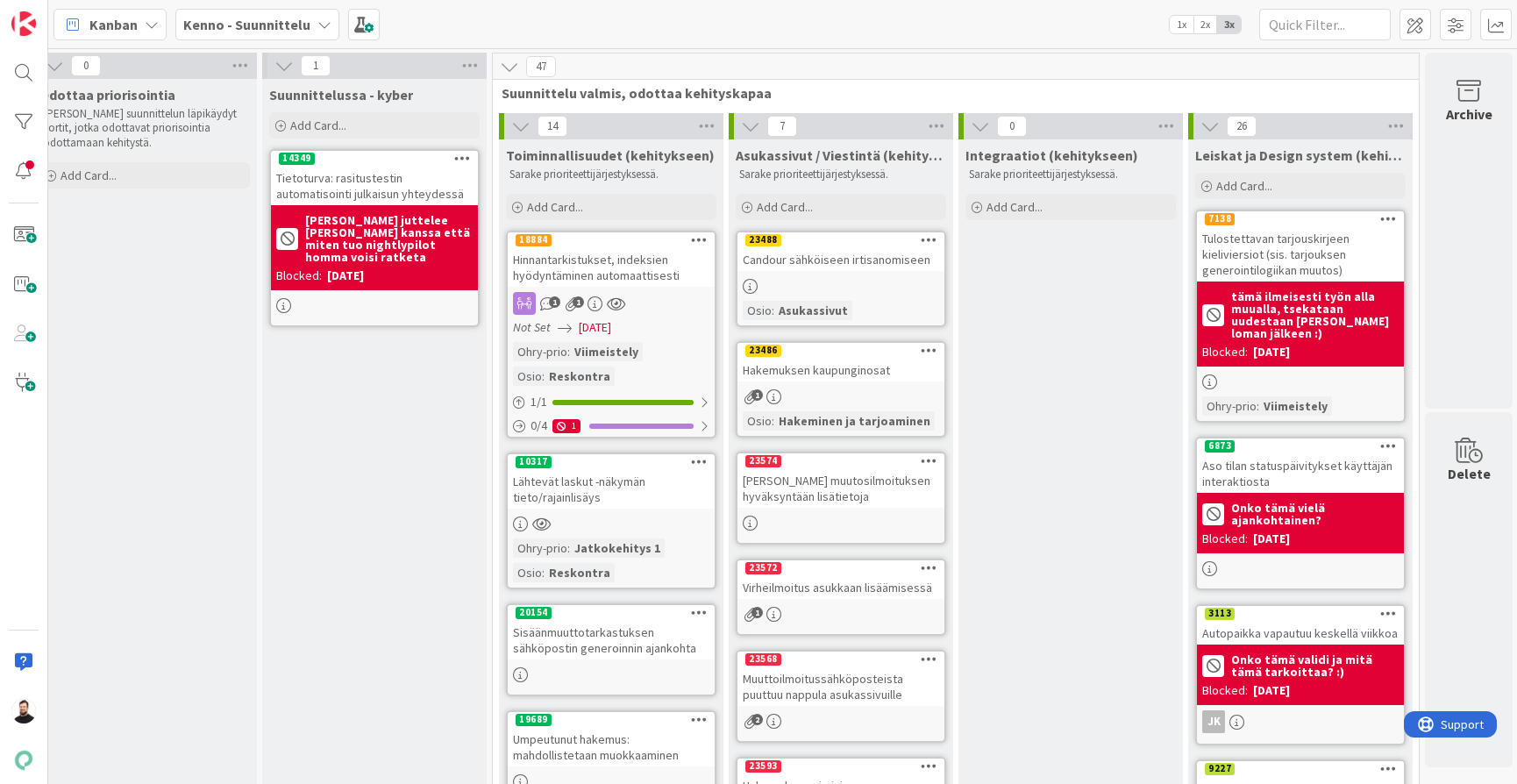
scroll to position [0, 2104]
click at [601, 93] on span "Suunnittelu valmis, odottaa kehityskapaa" at bounding box center [949, 93] width 895 height 18
click at [518, 127] on icon at bounding box center [520, 126] width 19 height 19
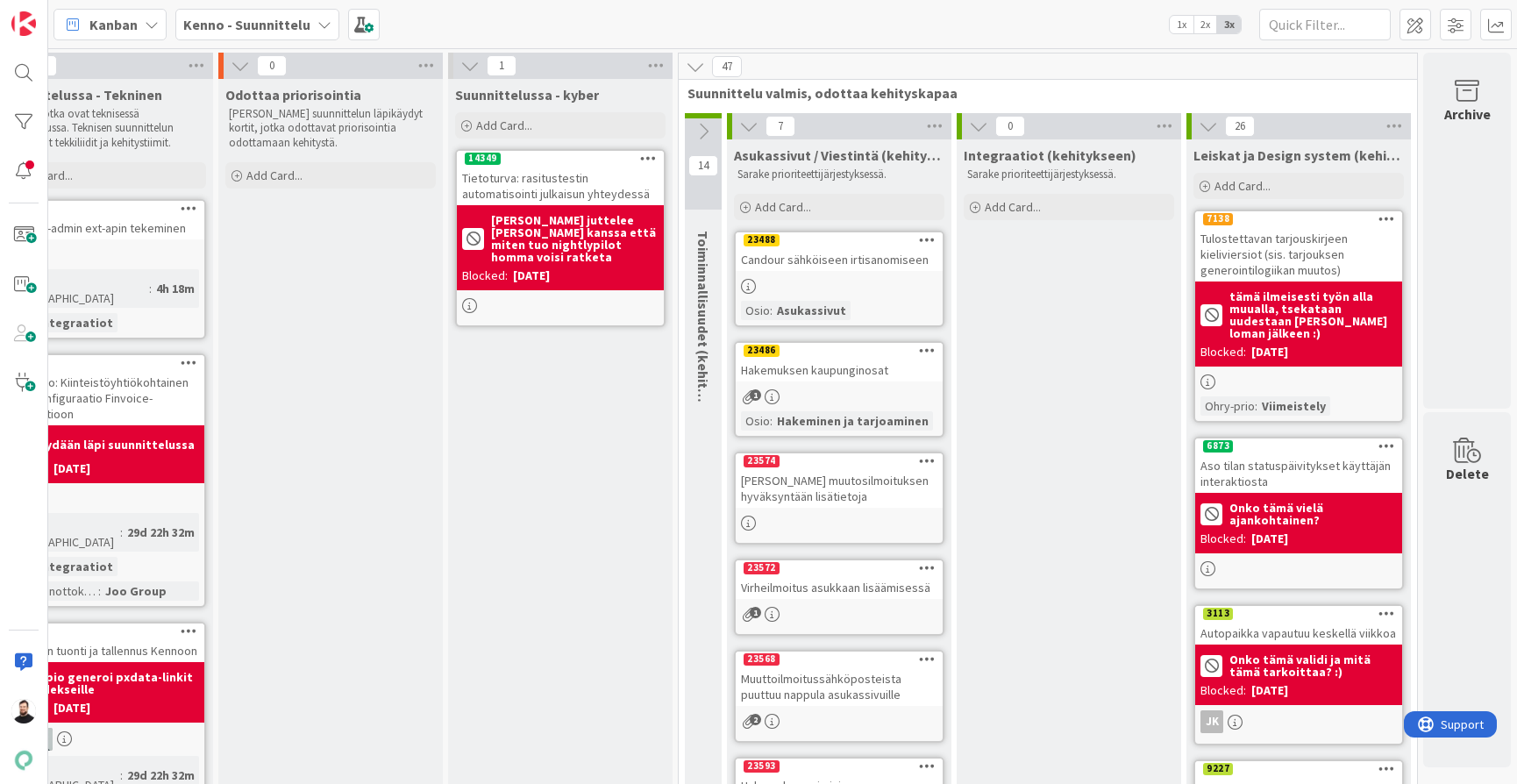
scroll to position [0, 1918]
click at [705, 131] on icon at bounding box center [703, 131] width 19 height 19
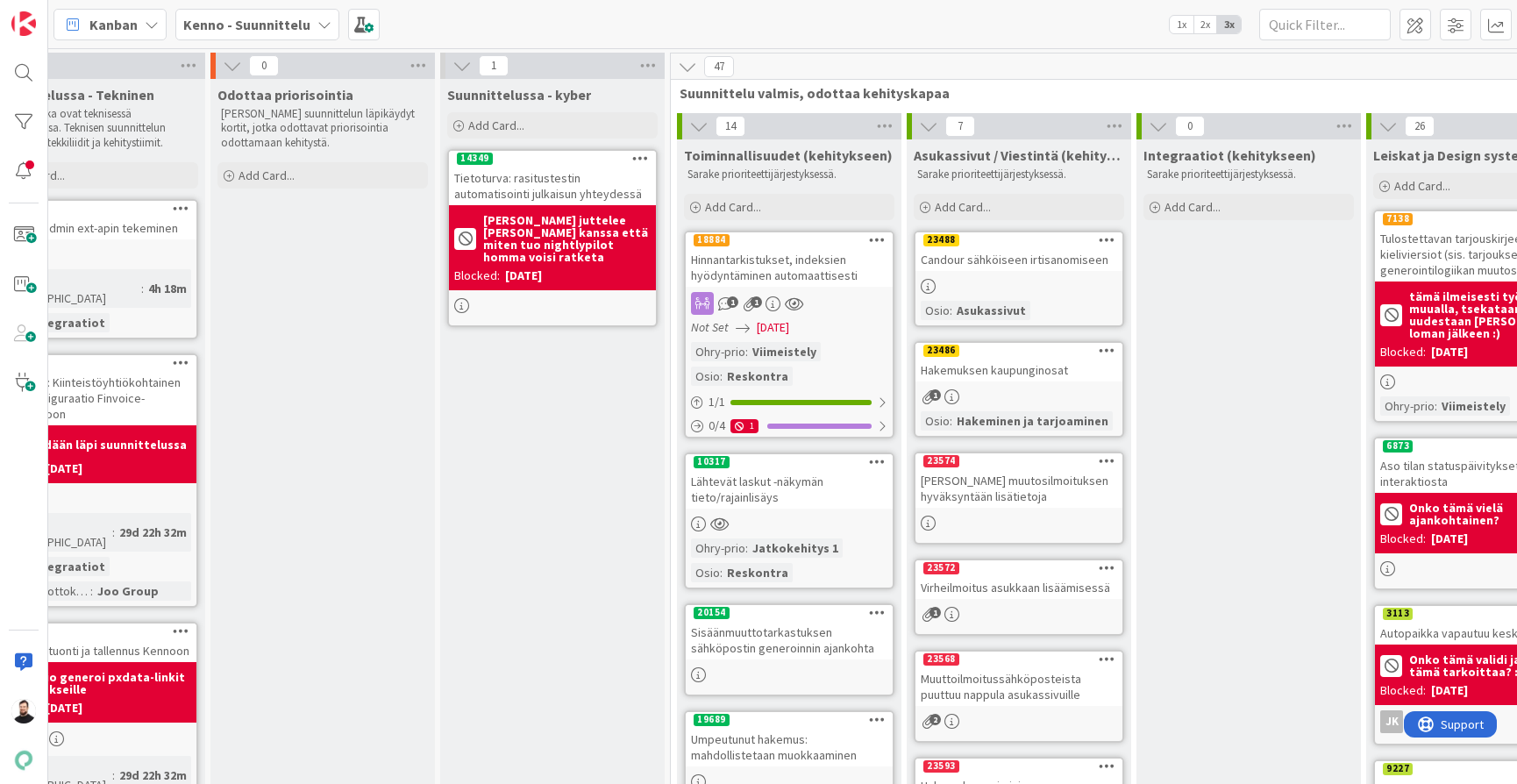
scroll to position [0, 1926]
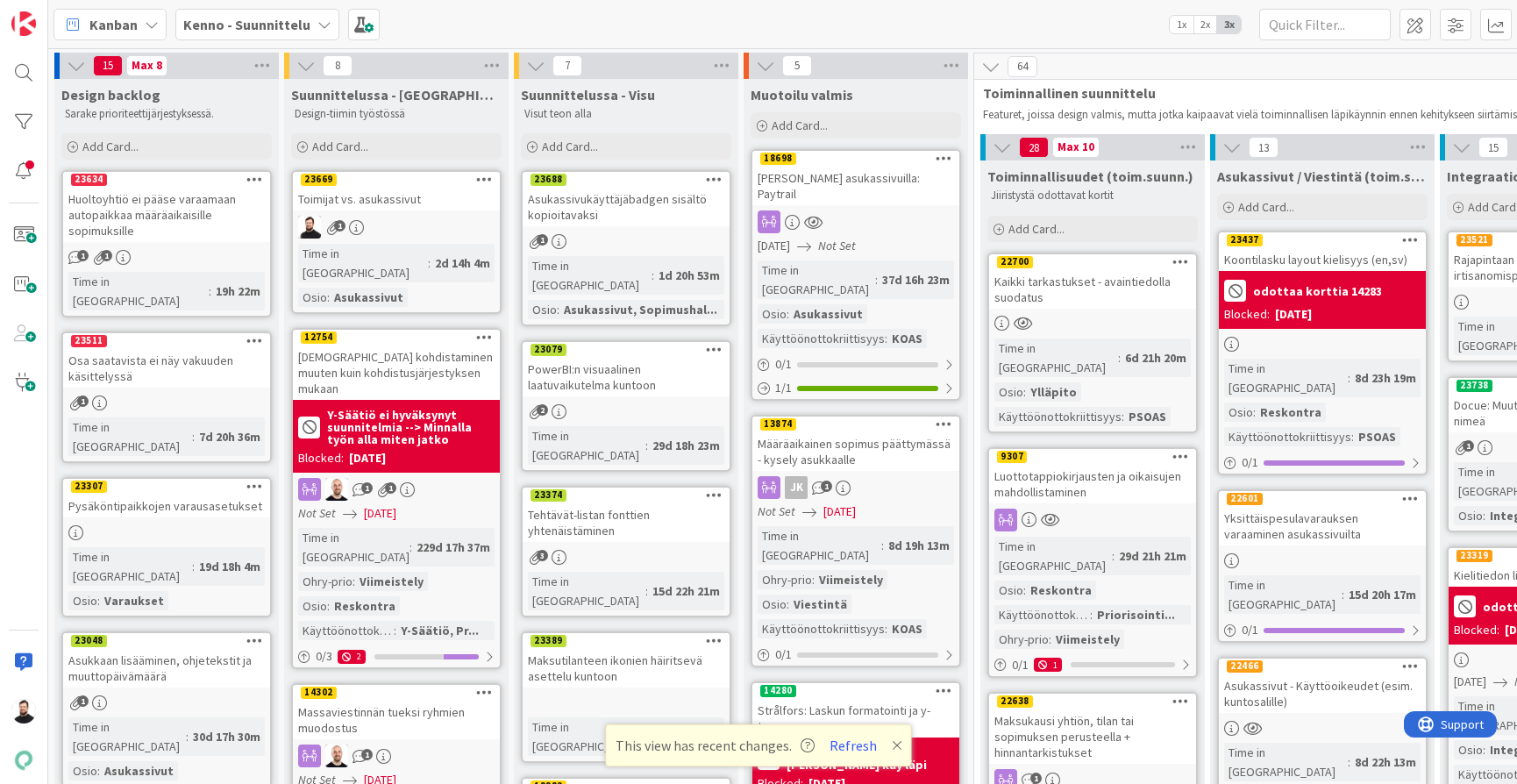
click at [1073, 465] on div "Luottotappiokirjausten ja oikaisujen mahdollistaminen" at bounding box center [1092, 484] width 207 height 39
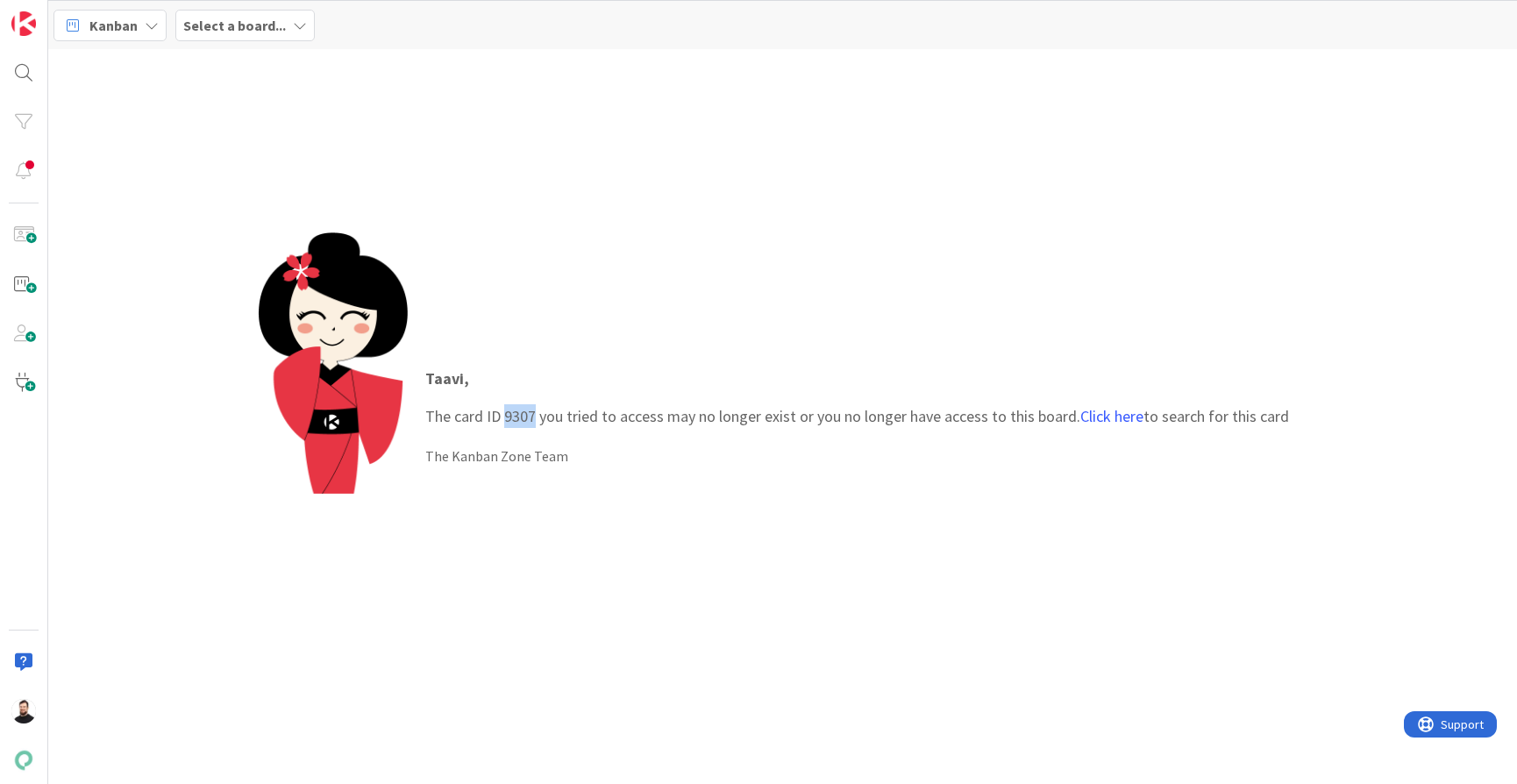
drag, startPoint x: 535, startPoint y: 410, endPoint x: 505, endPoint y: 410, distance: 29.8
click at [505, 410] on p "Taavi , The card ID 9307 you tried to access may no longer exist or you no long…" at bounding box center [857, 397] width 864 height 61
copy p "9307"
click at [1103, 418] on link "Click here" at bounding box center [1111, 416] width 63 height 20
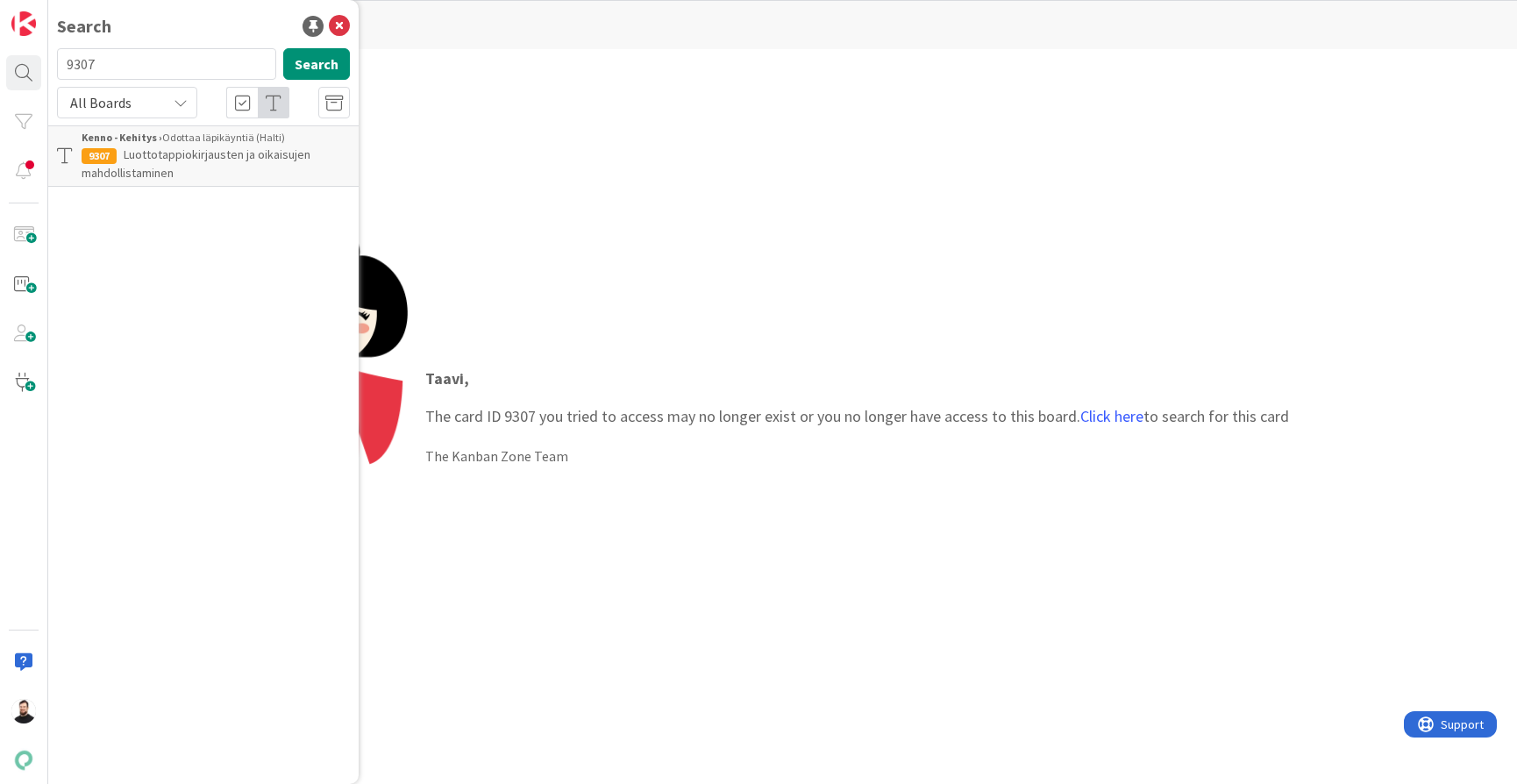
click at [204, 160] on span "Luottotappiokirjausten ja oikaisujen mahdollistaminen" at bounding box center [196, 163] width 229 height 34
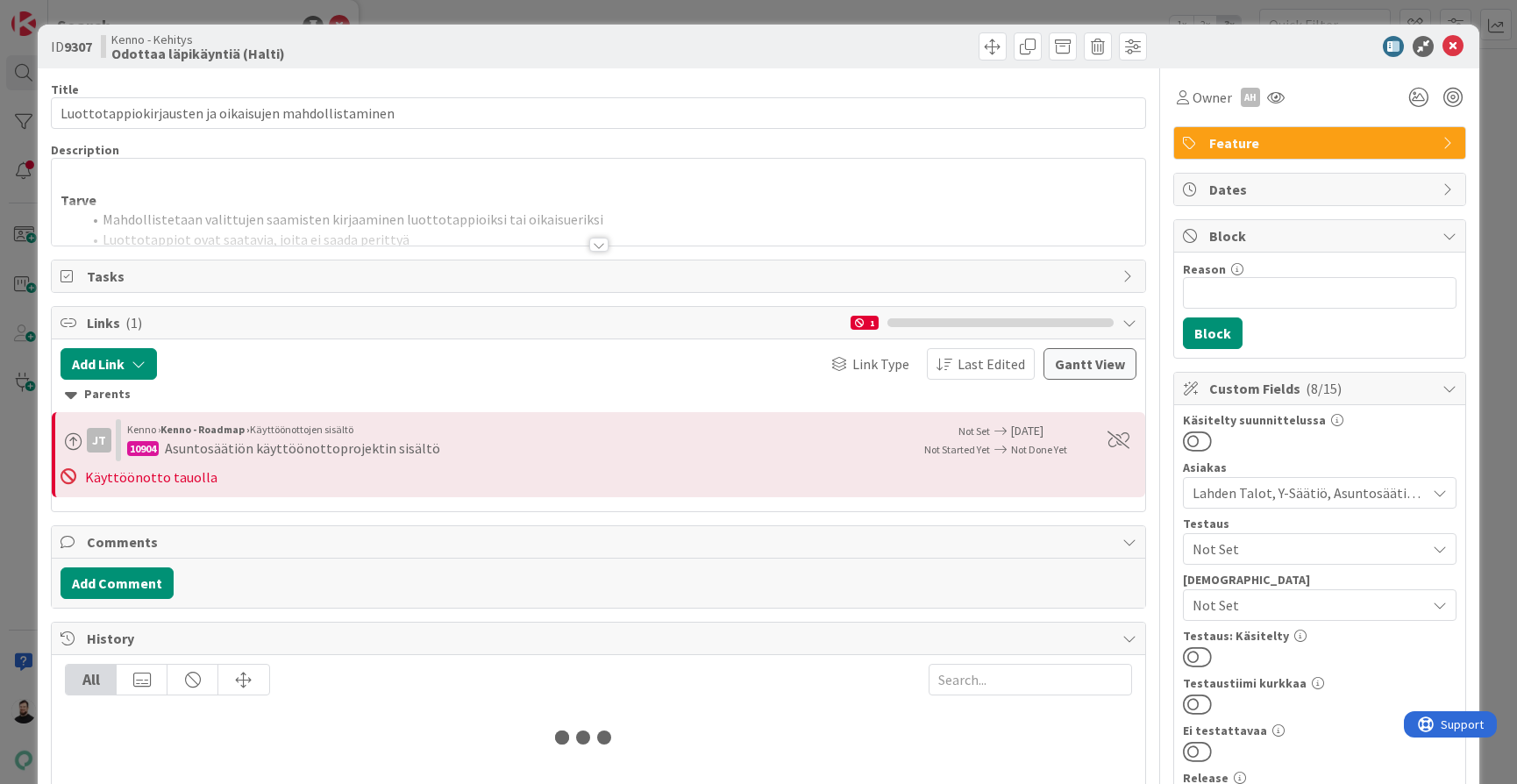
click at [596, 239] on div at bounding box center [598, 245] width 19 height 14
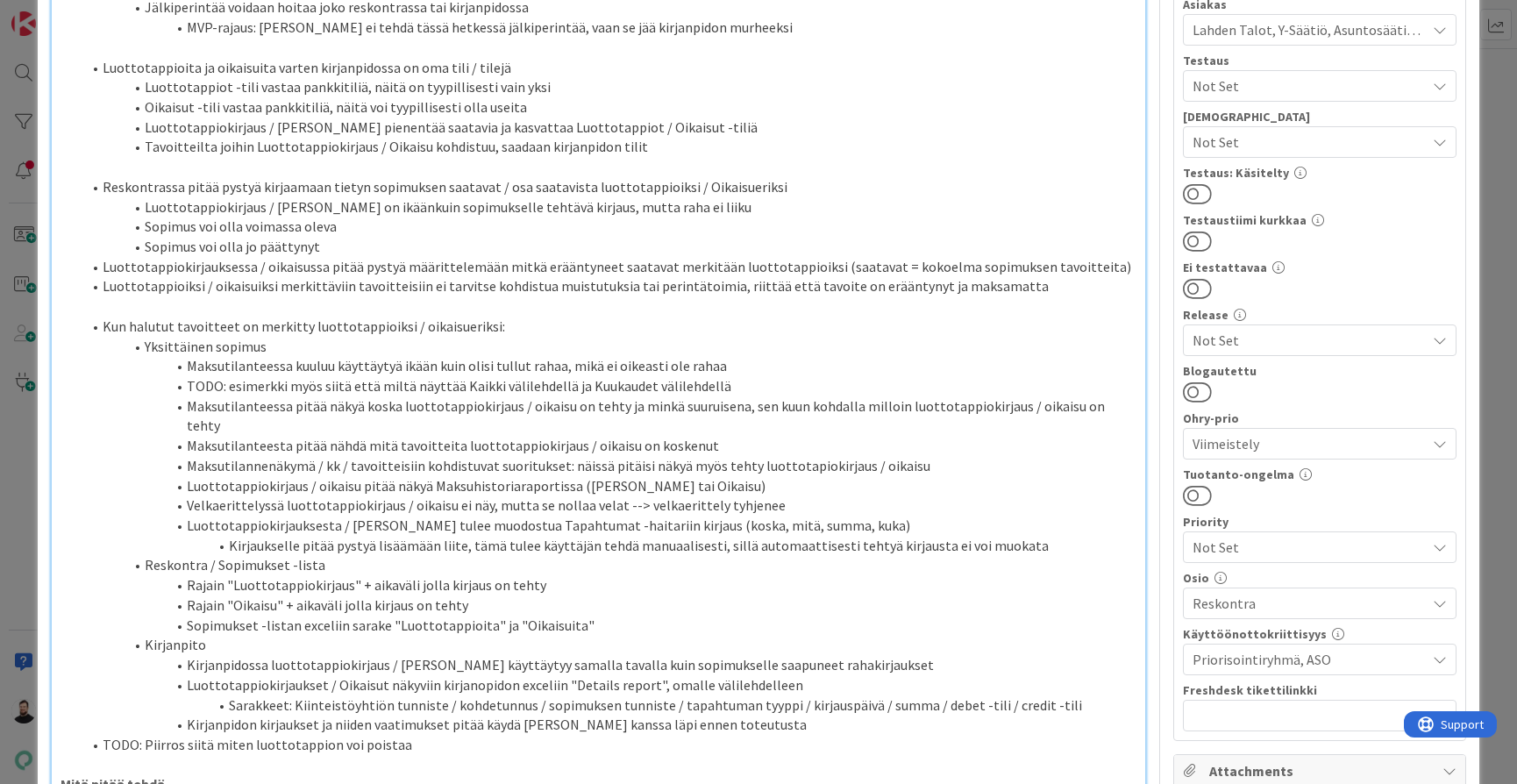
scroll to position [467, 0]
click at [773, 373] on li "TODO: esimerkki myös siitä että miltä näyttää Kaikki välilehdellä ja Kuukaudet …" at bounding box center [609, 383] width 1055 height 20
click at [773, 353] on li "Maksutilanteessa kuuluu käyttäytyä ikään kuin olisi tullut rahaa, mikä ei oikea…" at bounding box center [609, 363] width 1055 height 20
click at [837, 393] on li "Maksutilanteessa pitää näkyä koska luottotappiokirjaus / oikaisu on tehty ja mi…" at bounding box center [609, 412] width 1055 height 39
click at [1120, 393] on li "Maksutilanteessa pitää näkyä koska luottotappiokirjaus / oikaisu on tehty ja mi…" at bounding box center [609, 412] width 1055 height 39
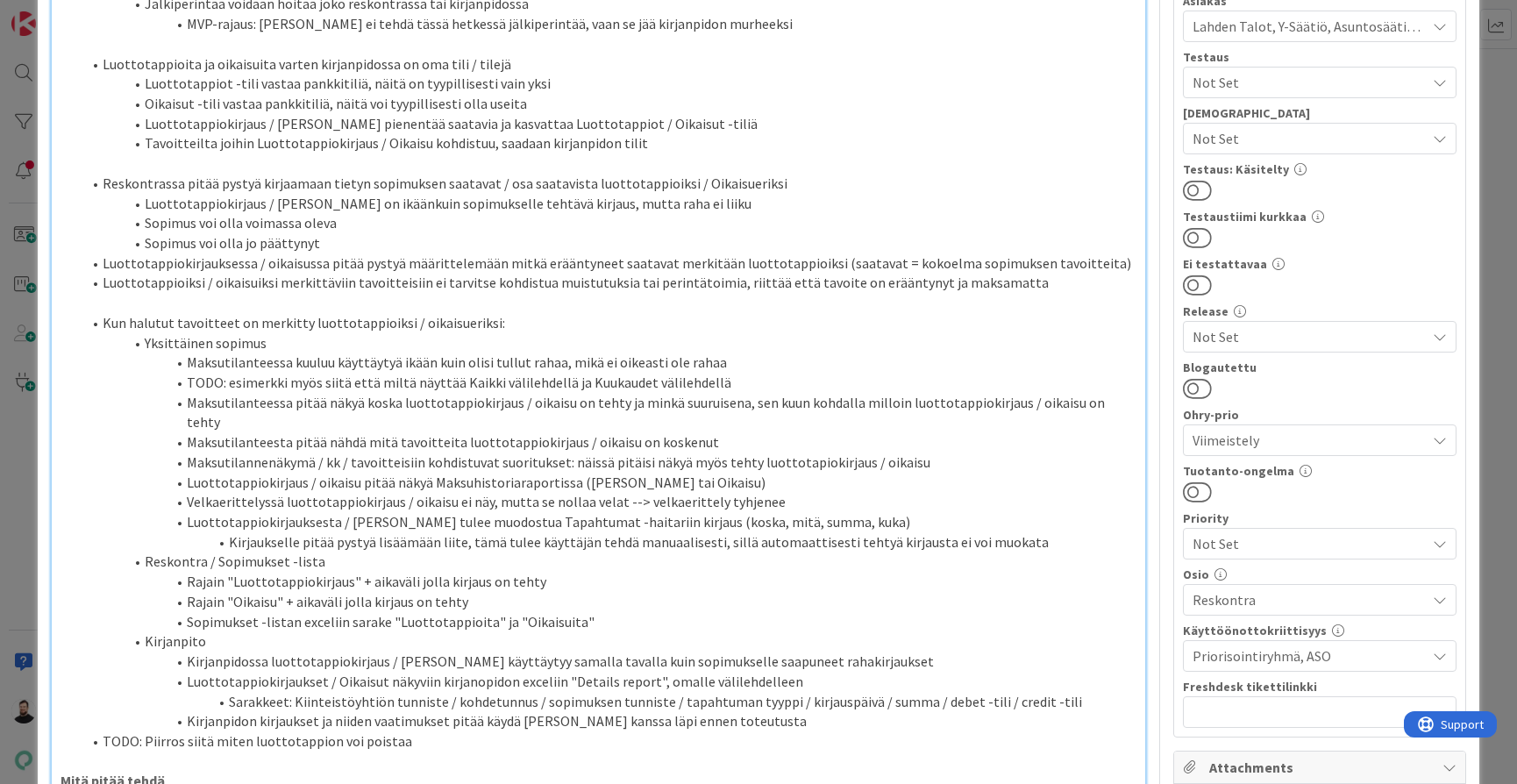
click at [737, 432] on li "Maksutilanteesta pitää nähdä mitä tavoitteita luottotappiokirjaus / oikaisu on …" at bounding box center [609, 442] width 1055 height 20
click at [859, 473] on li "Luottotappiokirjaus / oikaisu pitää näkyä Maksuhistoriaraportissa ([PERSON_NAME…" at bounding box center [609, 483] width 1055 height 20
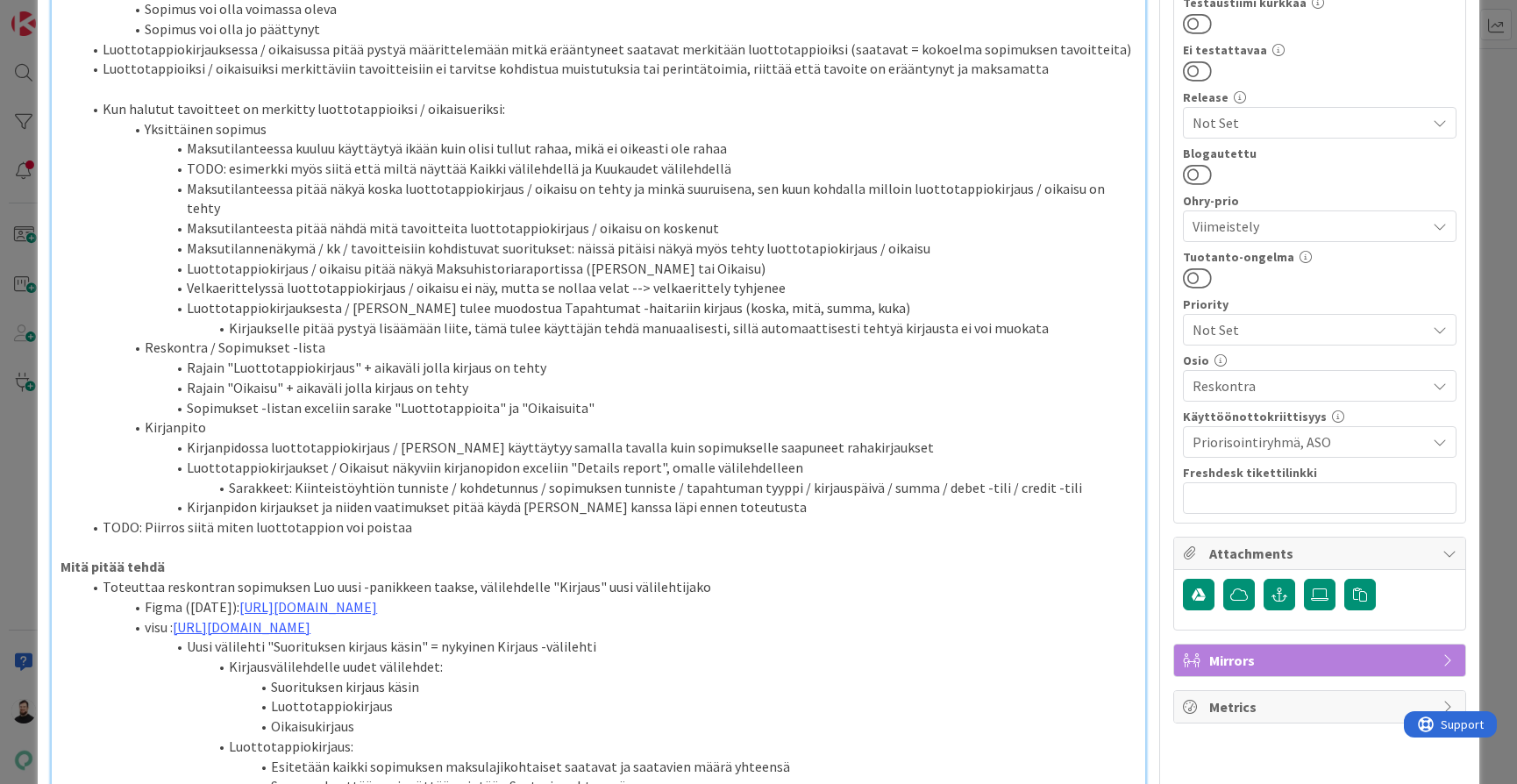
scroll to position [683, 0]
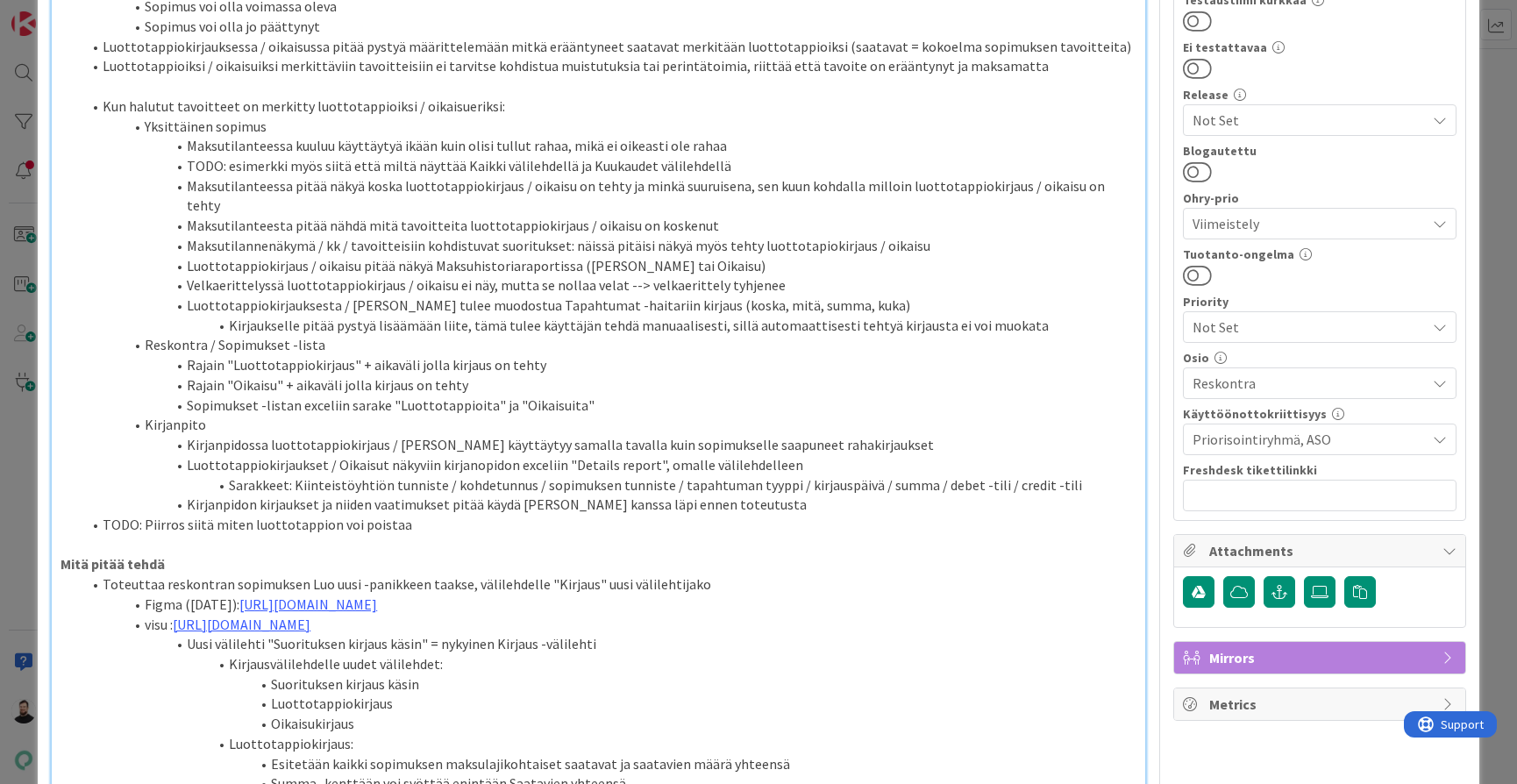
click at [876, 316] on li "Kirjaukselle pitää pystyä lisäämään liite, tämä tulee käyttäjän tehdä manuaalis…" at bounding box center [609, 326] width 1055 height 20
click at [208, 156] on li "TODO: esimerkki myös siitä että miltä näyttää Kaikki välilehdellä ja Kuukaudet …" at bounding box center [609, 166] width 1055 height 20
click at [125, 515] on li "TODO: Piirros siitä miten luottotappion voi poistaa" at bounding box center [609, 525] width 1055 height 20
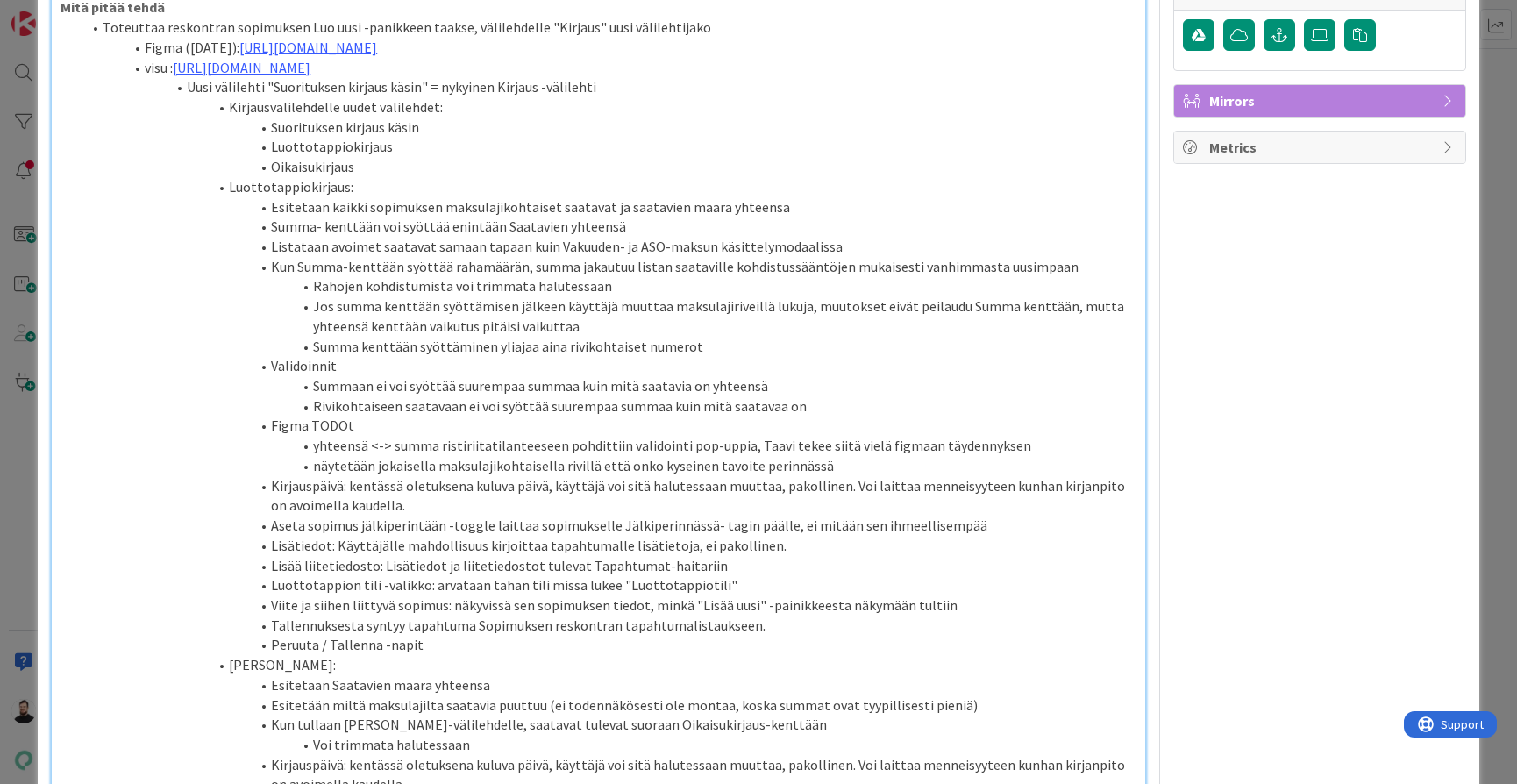
scroll to position [1241, 0]
drag, startPoint x: 311, startPoint y: 362, endPoint x: 435, endPoint y: 362, distance: 123.6
click at [435, 435] on li "yhteensä <-> summa ristiriitatilanteeseen pohdittiin validointi pop-uppia, Taav…" at bounding box center [609, 445] width 1055 height 20
click at [771, 455] on li "näytetään jokaisella maksulajikohtaisella rivillä että onko kyseinen tavoite pe…" at bounding box center [609, 465] width 1055 height 20
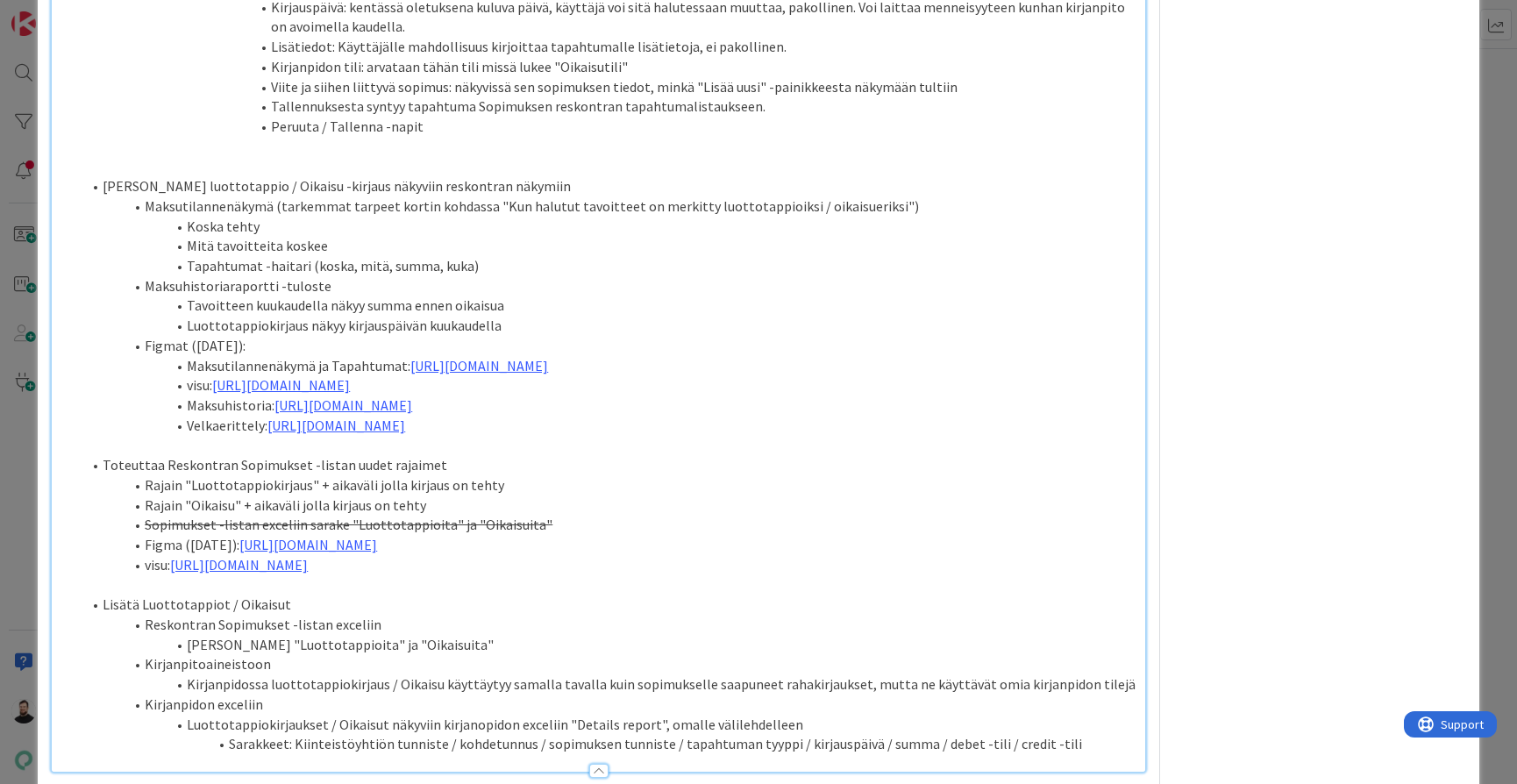
scroll to position [1999, 0]
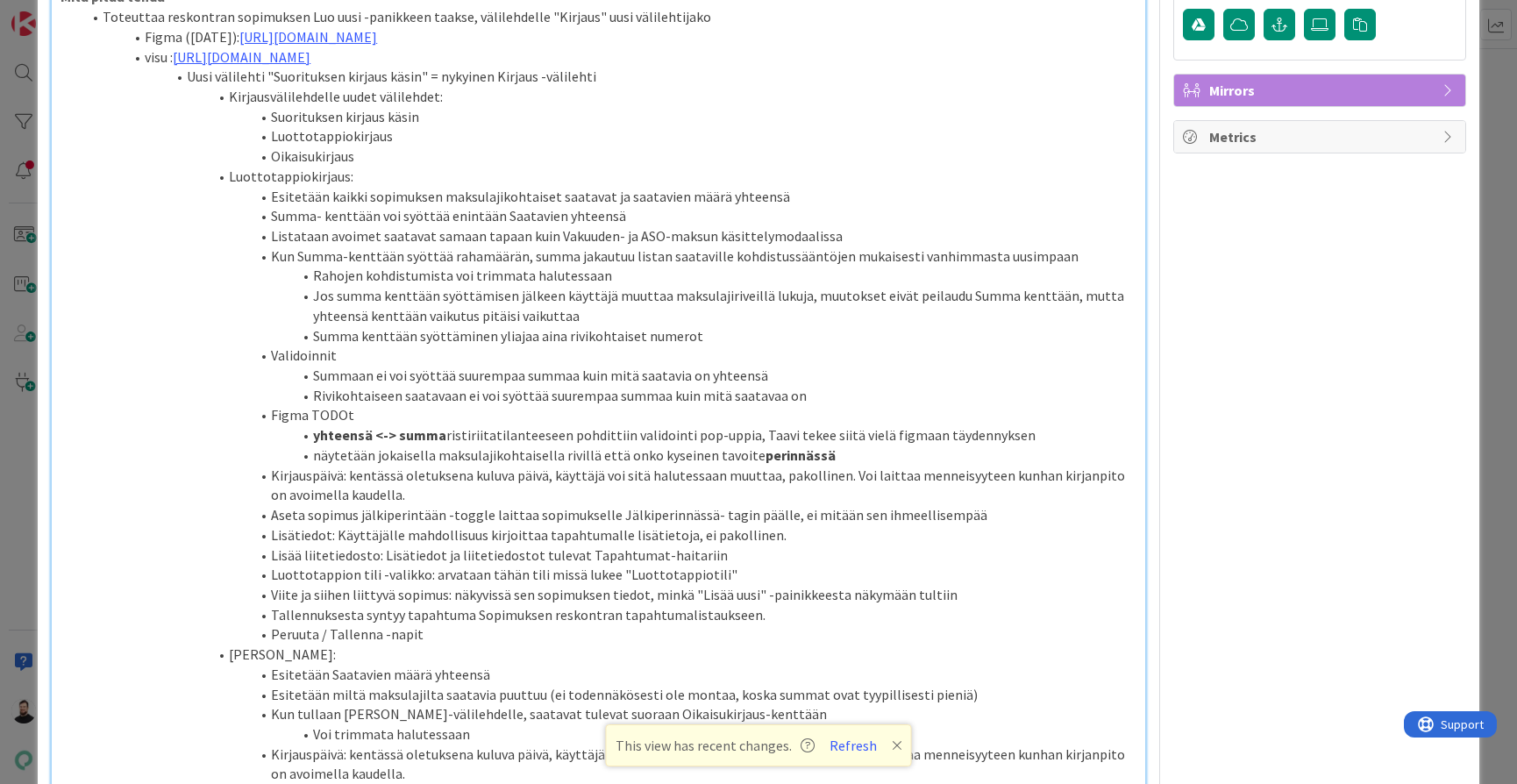
scroll to position [1254, 0]
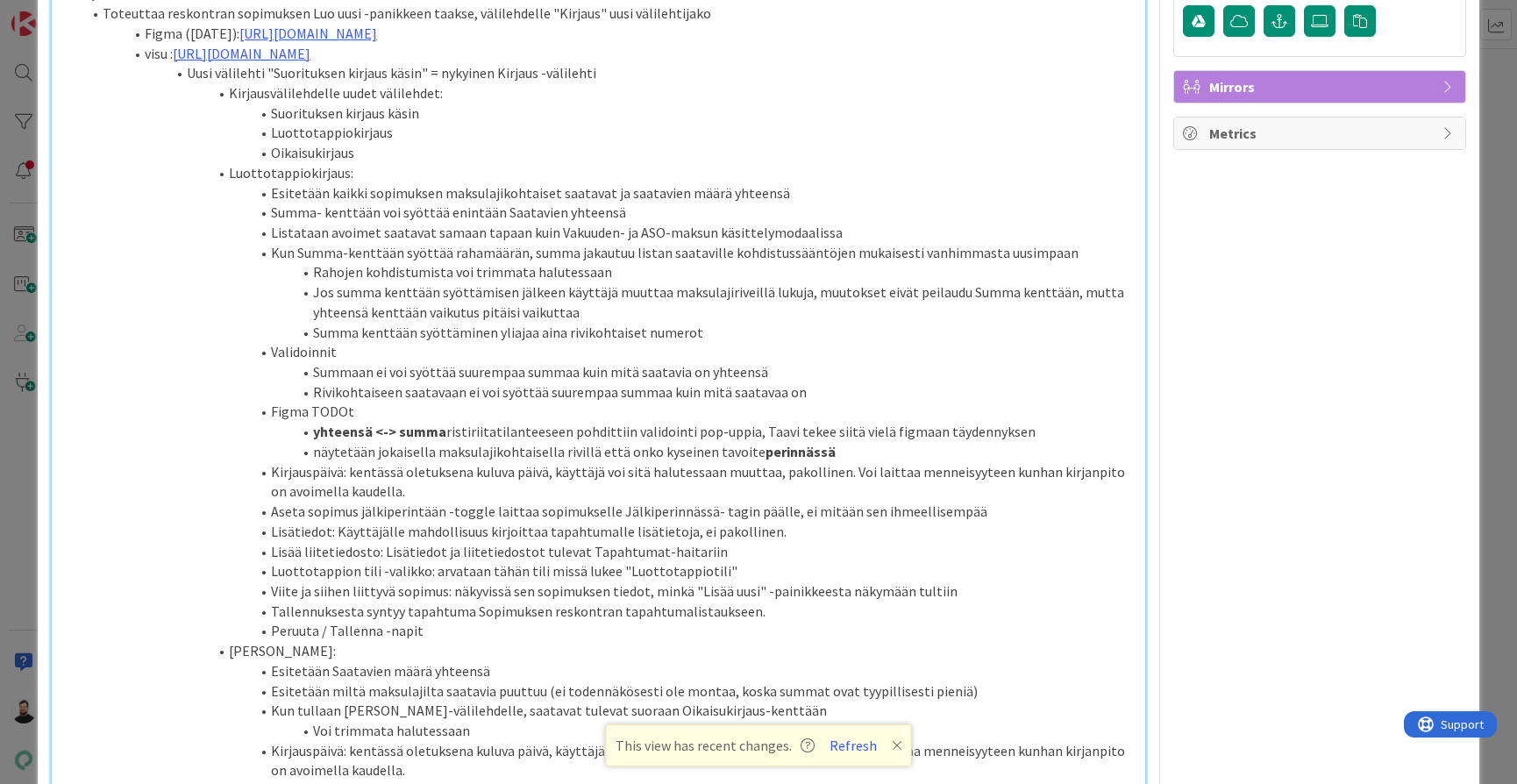
click at [1002, 422] on li "yhteensä <-> summa ristiriitatilanteeseen pohdittiin validointi pop-uppia, Taav…" at bounding box center [609, 432] width 1055 height 20
click at [1023, 422] on li "yhteensä <-> summa ristiriitatilanteeseen pohdittiin validointi pop-uppia, Taav…" at bounding box center [609, 432] width 1055 height 20
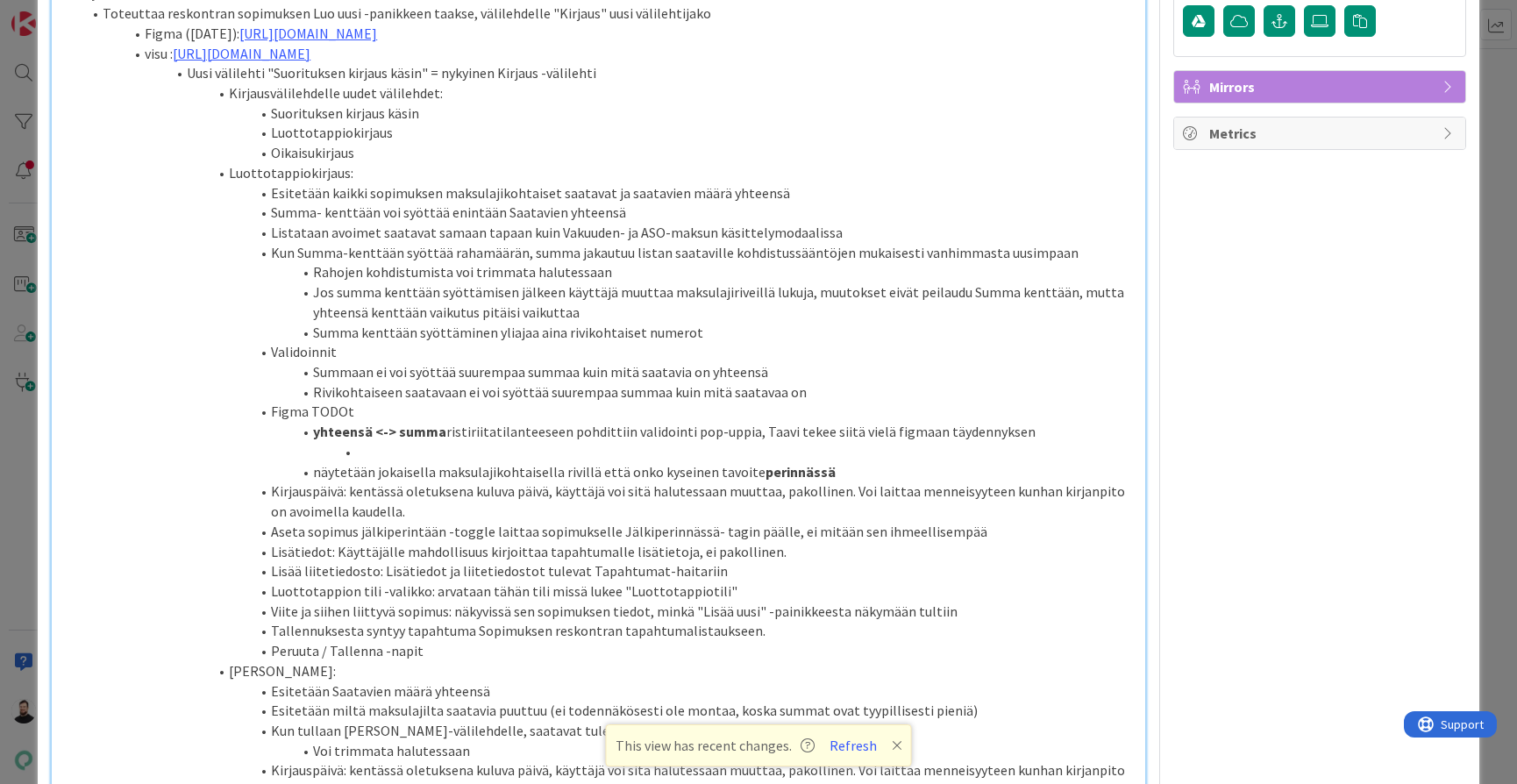
paste div
click at [884, 462] on li "näytetään jokaisella maksulajikohtaisella rivillä että onko kyseinen tavoite pe…" at bounding box center [609, 472] width 1055 height 20
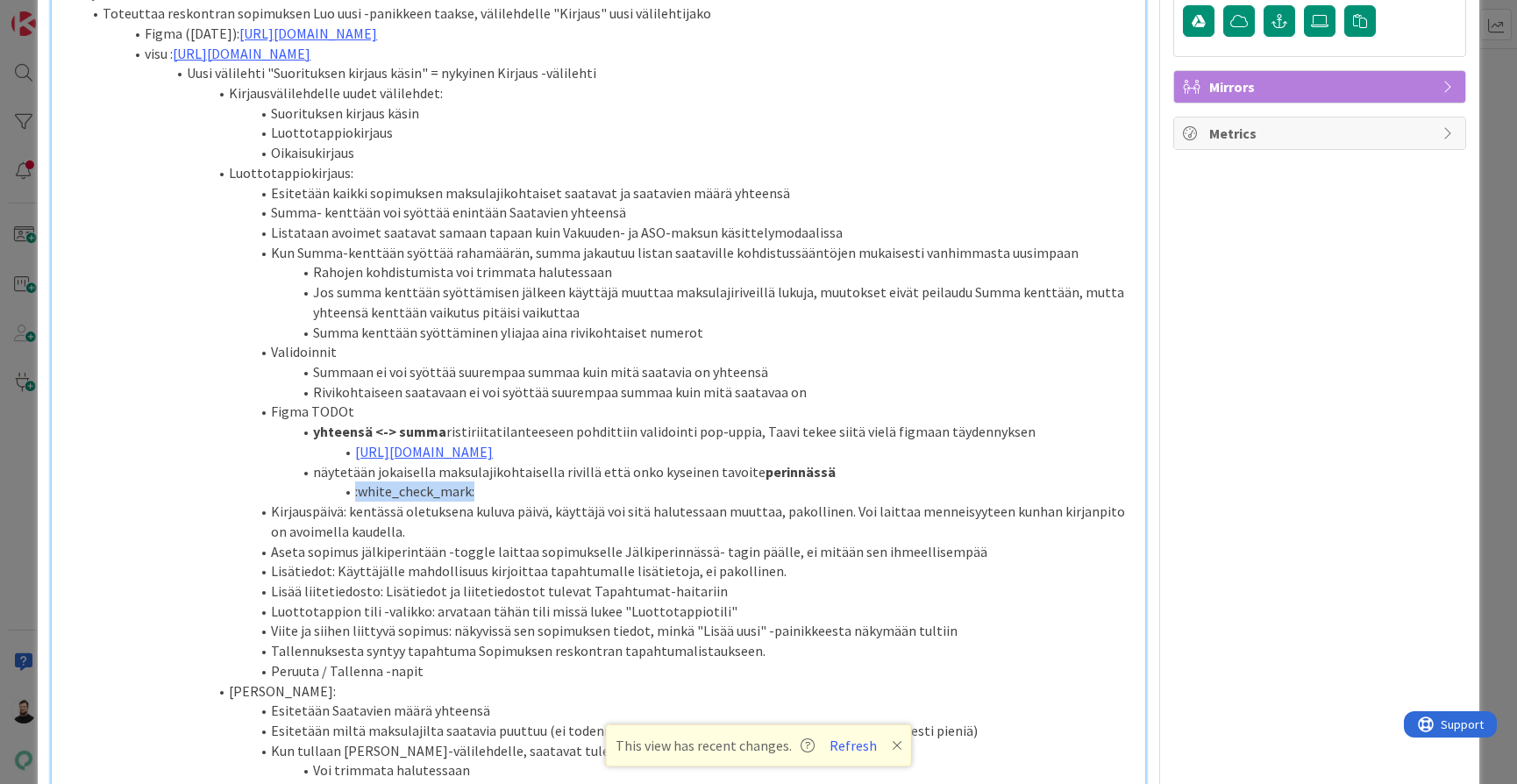
drag, startPoint x: 496, startPoint y: 409, endPoint x: 347, endPoint y: 405, distance: 149.1
click at [347, 481] on li ":white_check_mark:" at bounding box center [609, 491] width 1055 height 20
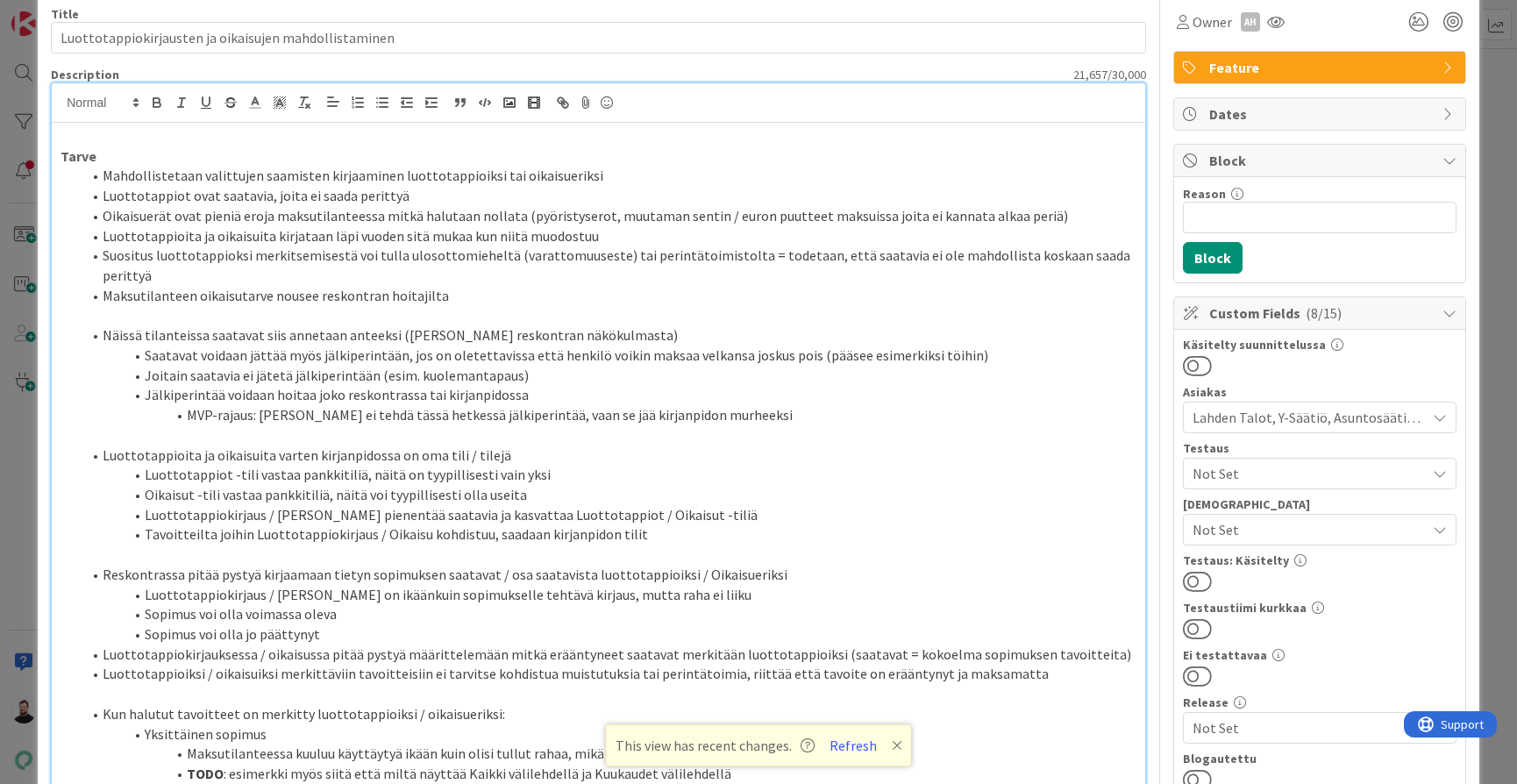
scroll to position [67, 0]
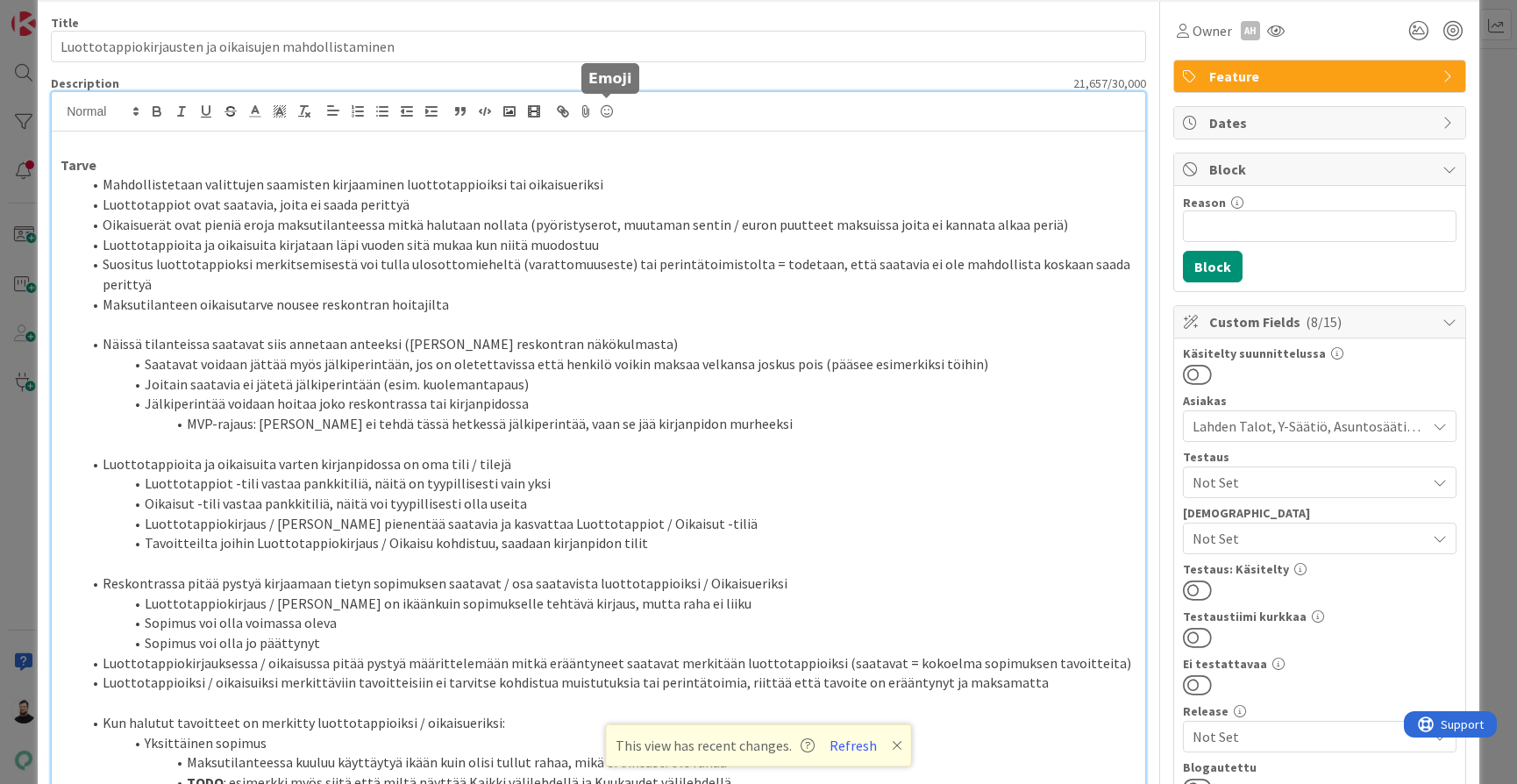
click at [612, 110] on icon at bounding box center [606, 111] width 21 height 25
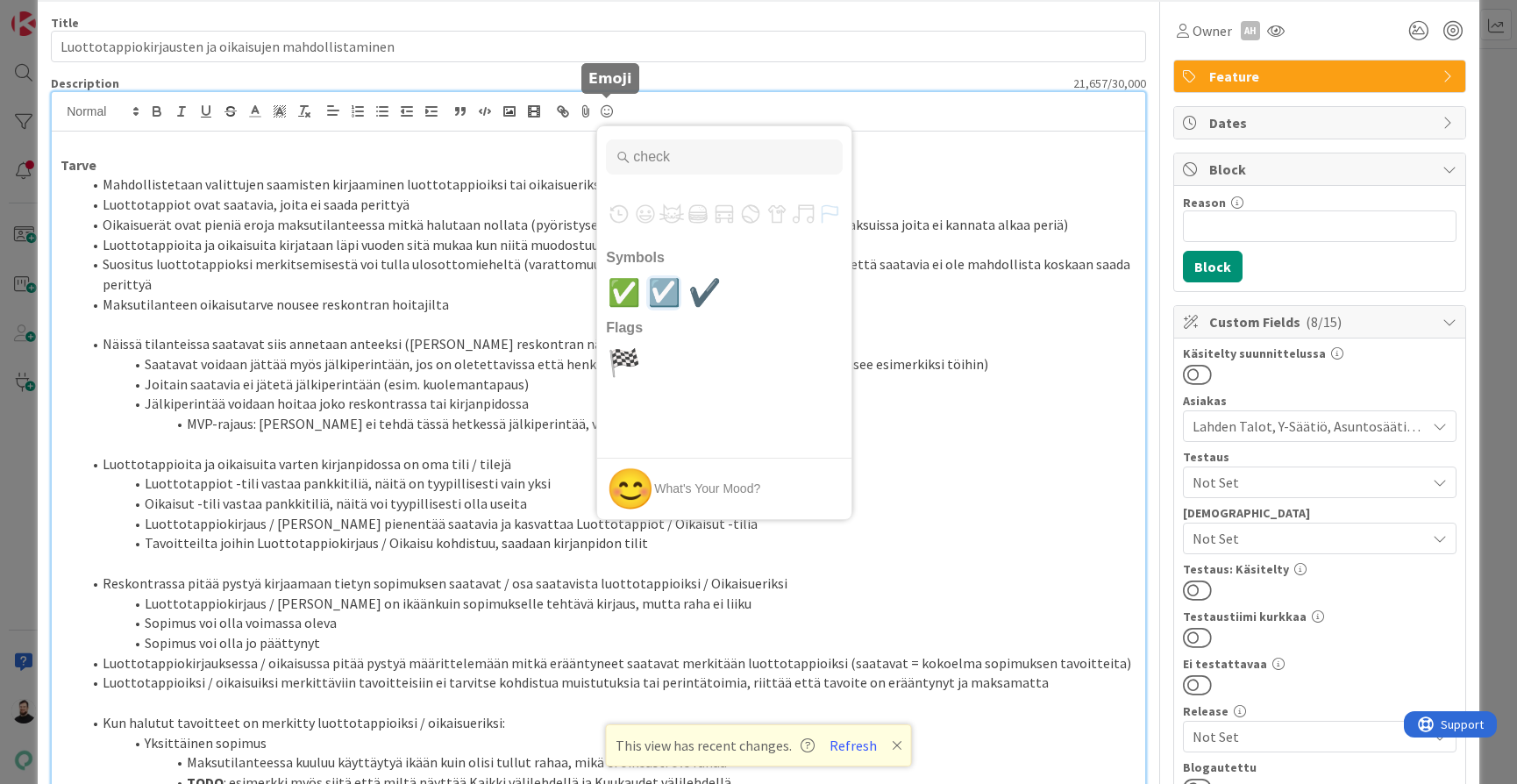
type input "check"
click at [632, 290] on span "✅" at bounding box center [623, 292] width 41 height 35
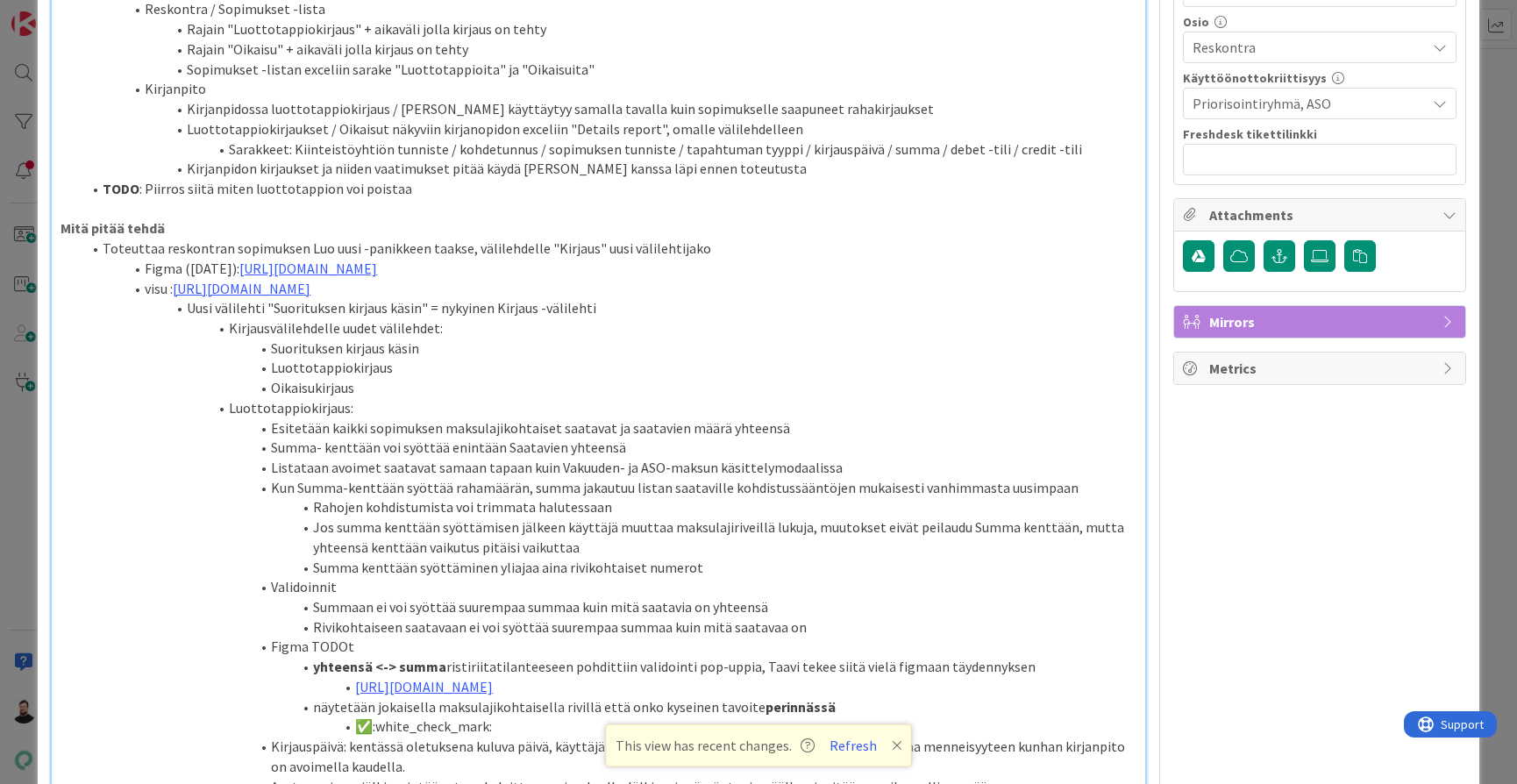
scroll to position [1038, 0]
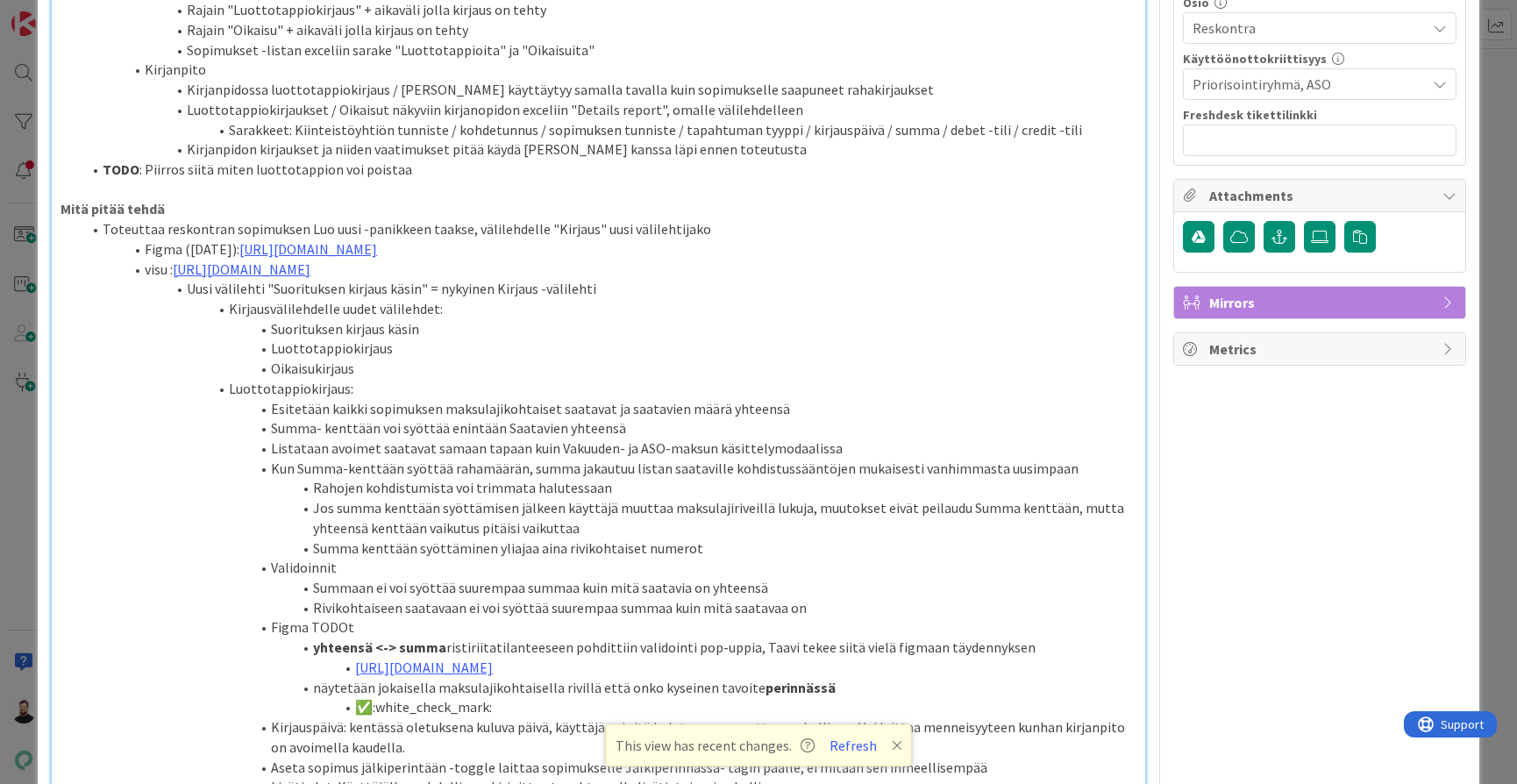
click at [595, 697] on li "✅:white_check_mark:" at bounding box center [609, 707] width 1055 height 20
drag, startPoint x: 595, startPoint y: 623, endPoint x: 383, endPoint y: 623, distance: 211.3
click at [383, 697] on li "✅:white_check_mark:" at bounding box center [609, 707] width 1055 height 20
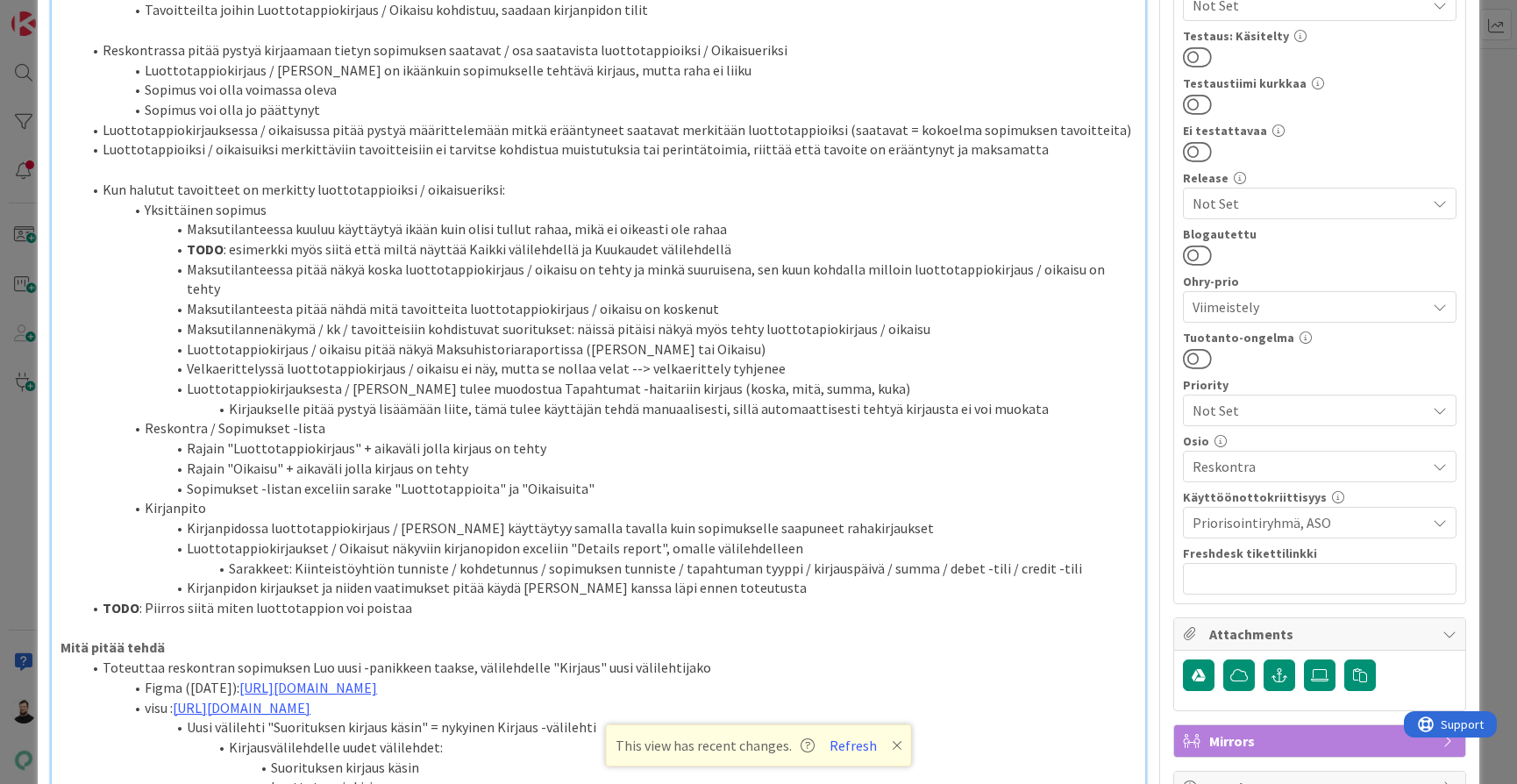
scroll to position [525, 0]
